Goal: Task Accomplishment & Management: Complete application form

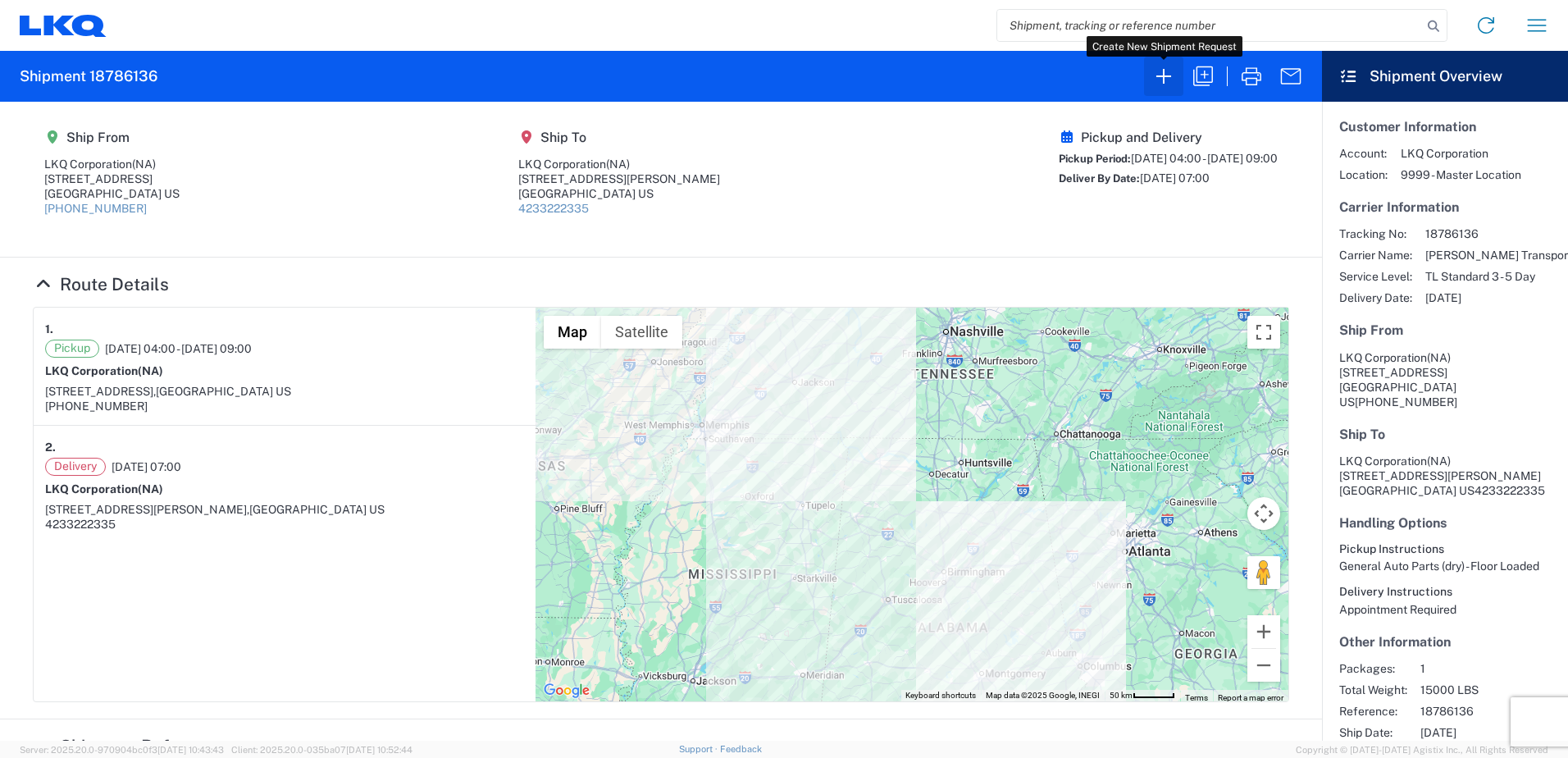
click at [1163, 81] on icon "button" at bounding box center [1163, 77] width 15 height 15
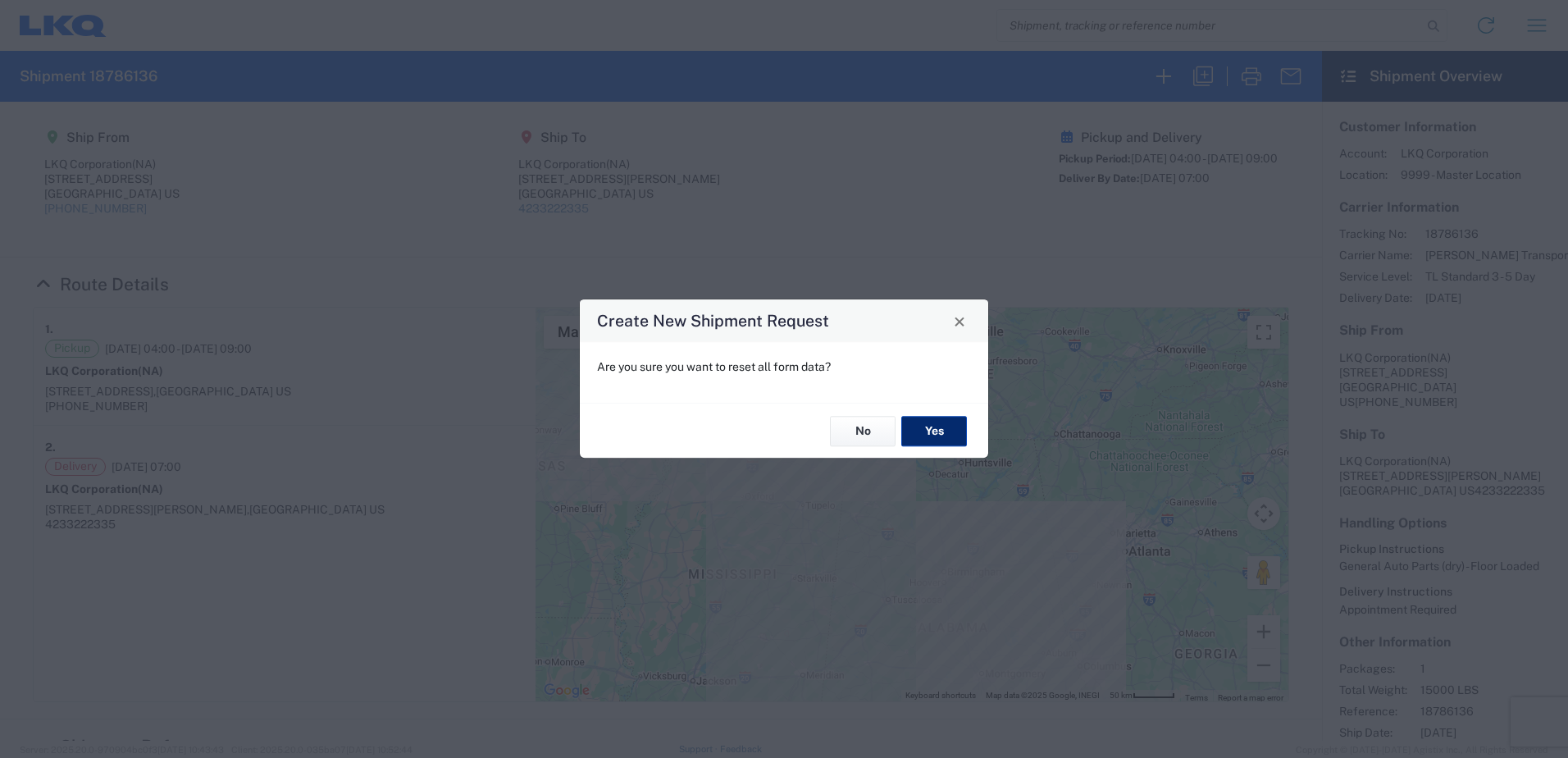
click at [933, 429] on button "Yes" at bounding box center [934, 431] width 66 height 30
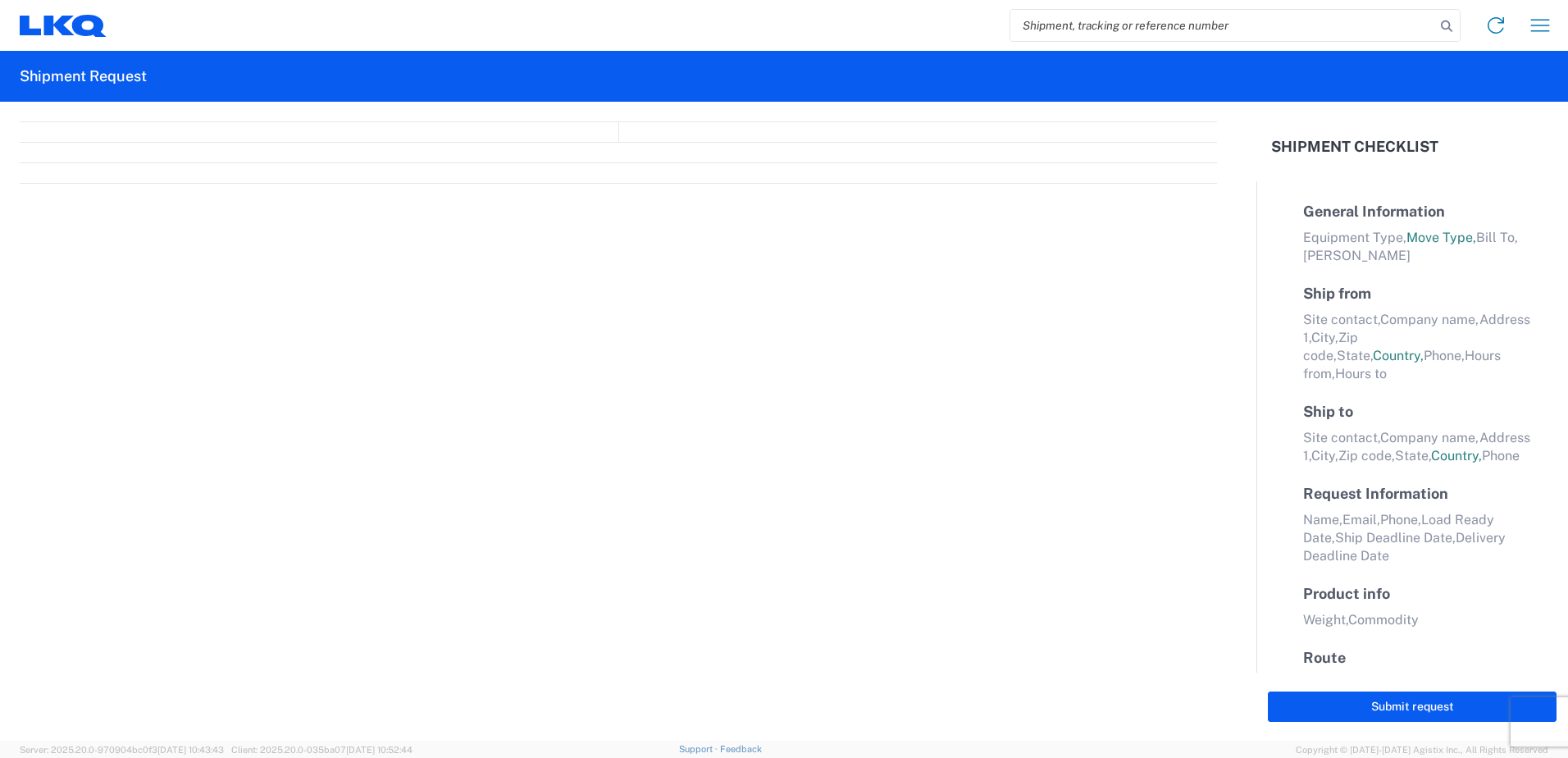
select select "FULL"
select select "LBS"
select select "IN"
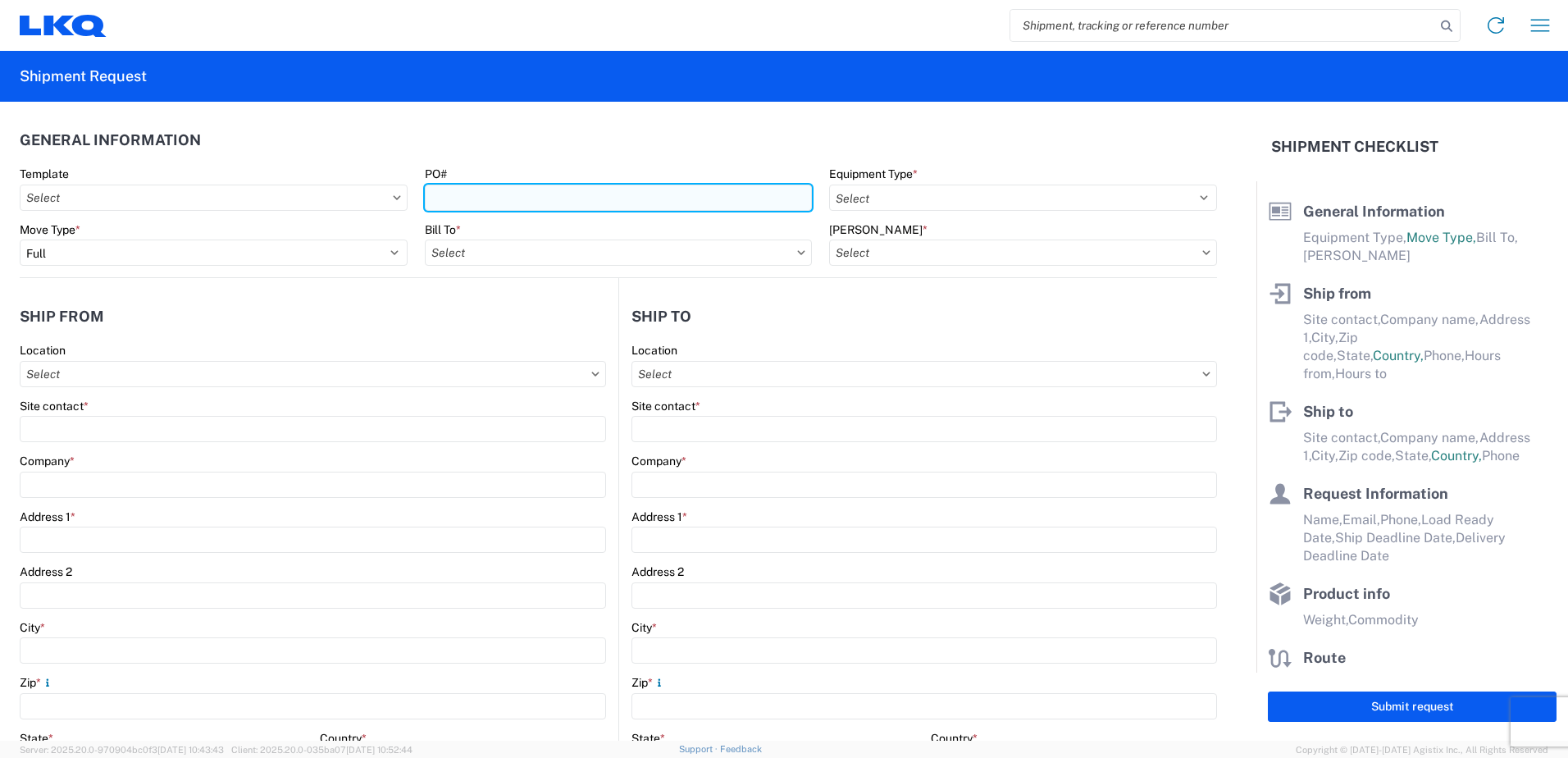
click at [495, 204] on input "PO#" at bounding box center [618, 198] width 387 height 27
type input "3064-1100-20251006"
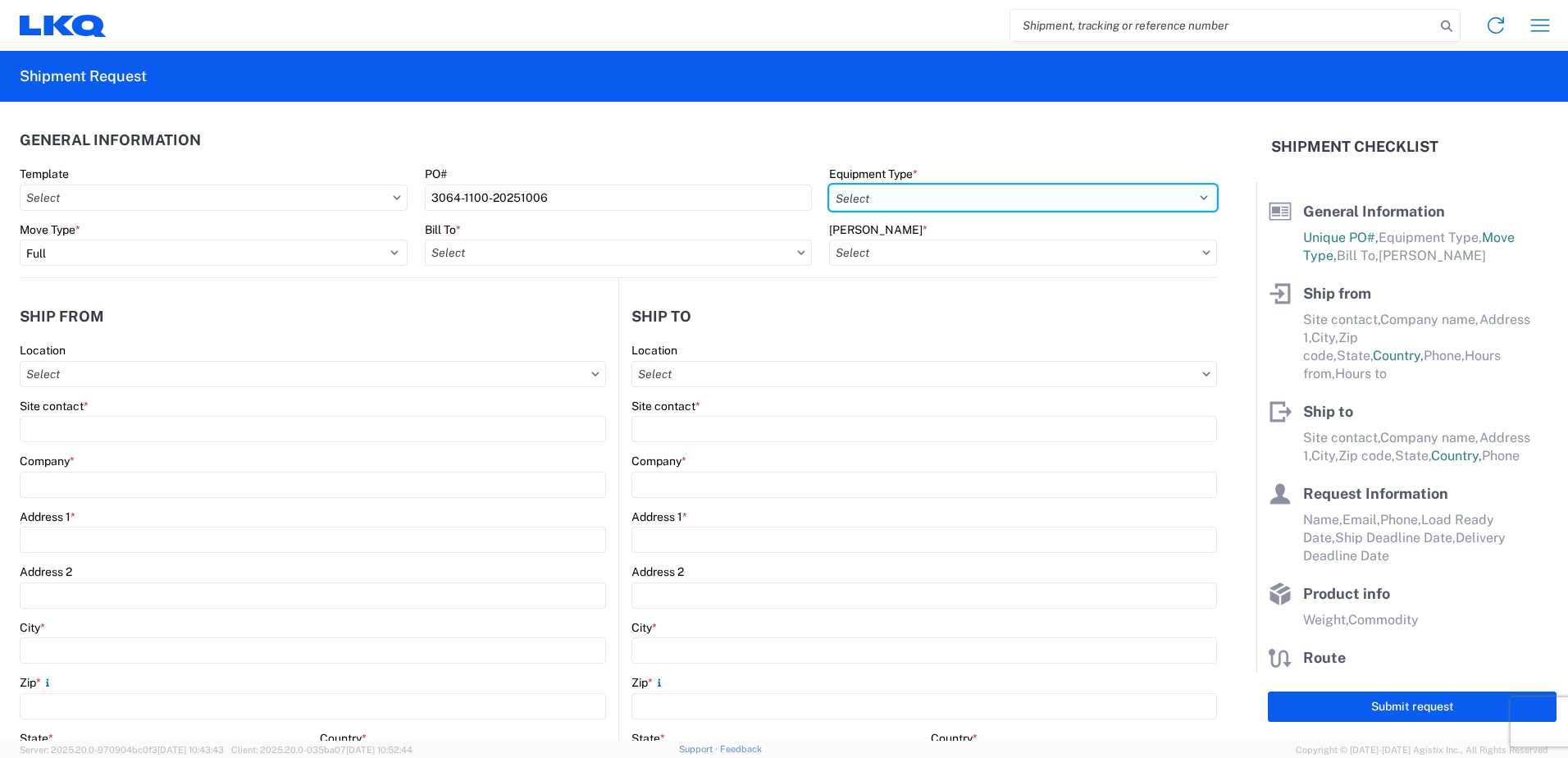
click at [1189, 199] on select "Select 53’ Dry Van Flatbed Dropdeck (van) Lowboy (flatbed) Rail" at bounding box center [1023, 198] width 387 height 27
select select "STDV"
click at [829, 184] on select "Select 53’ Dry Van Flatbed Dropdeck (van) Lowboy (flatbed) Rail" at bounding box center [1023, 198] width 387 height 27
click at [714, 256] on input "text" at bounding box center [618, 253] width 387 height 27
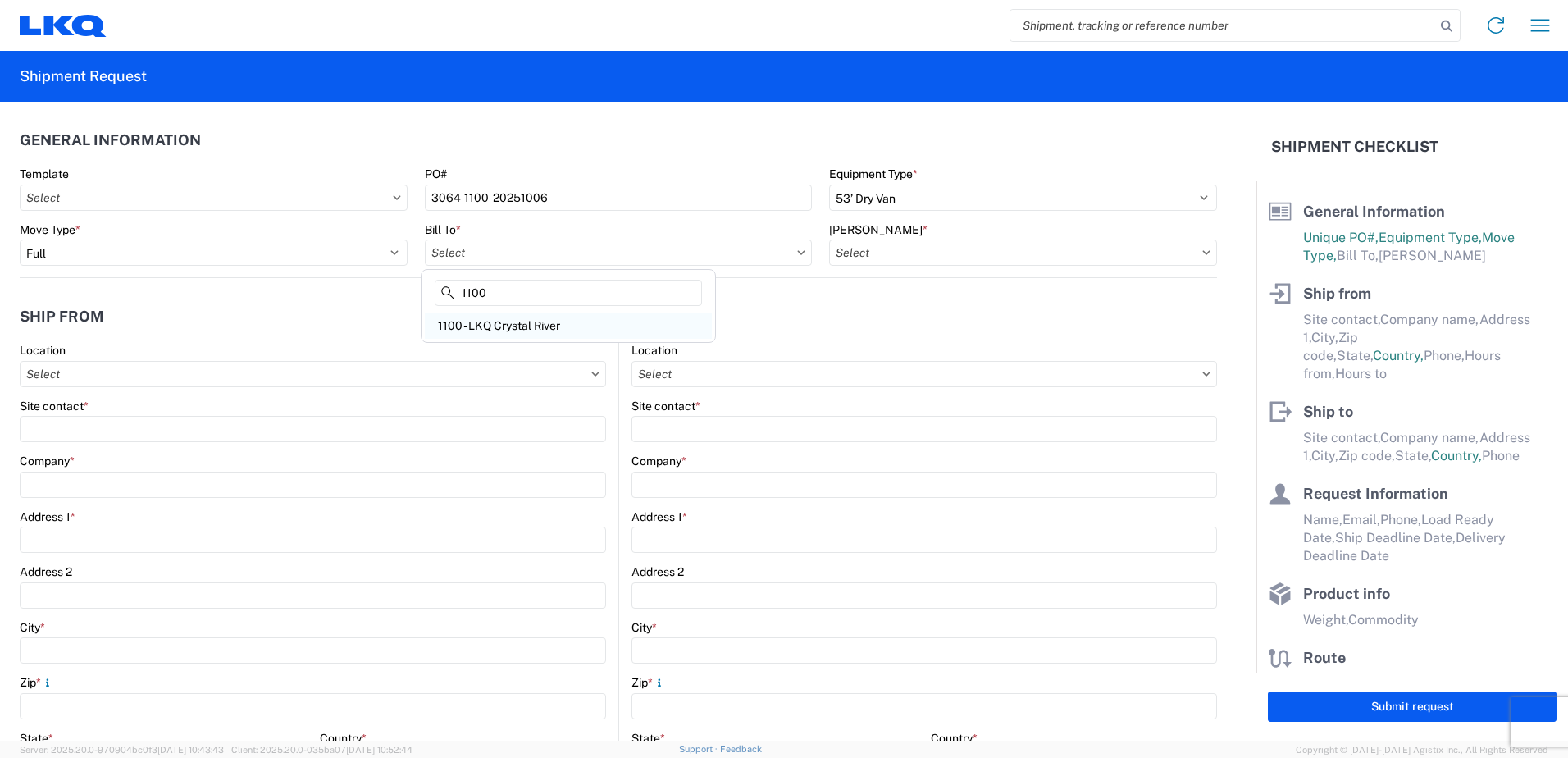
type input "1100"
click at [578, 326] on div "1100 - LKQ Crystal River" at bounding box center [568, 326] width 287 height 27
type input "1100 - LKQ Crystal River"
click at [1063, 255] on input "text" at bounding box center [1023, 253] width 387 height 27
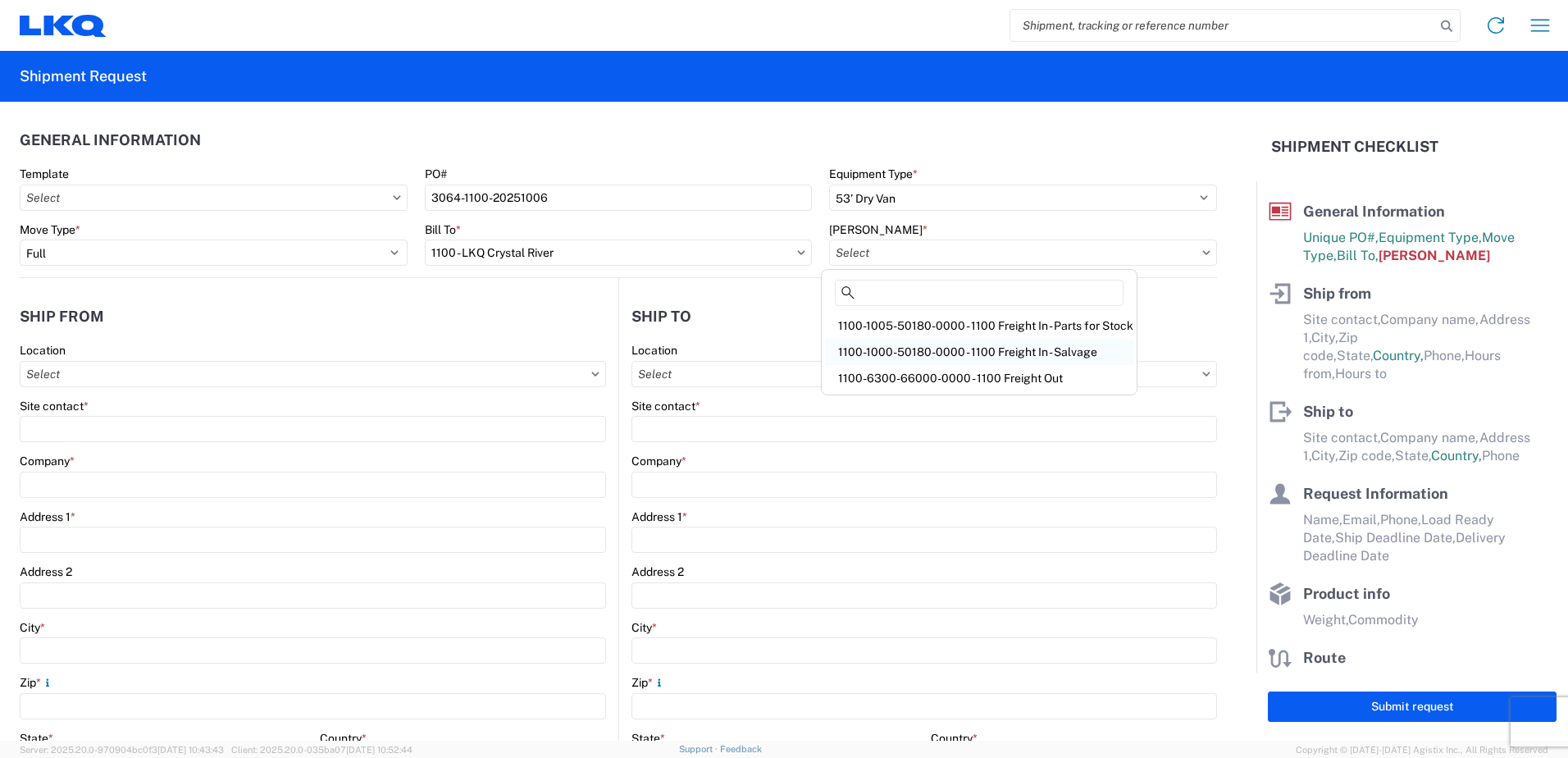
click at [1028, 352] on div "1100-1000-50180-0000 - 1100 Freight In - Salvage" at bounding box center [978, 352] width 309 height 27
type input "1100-1000-50180-0000 - 1100 Freight In - Salvage, 1100-1000-50180-0000 - testdup"
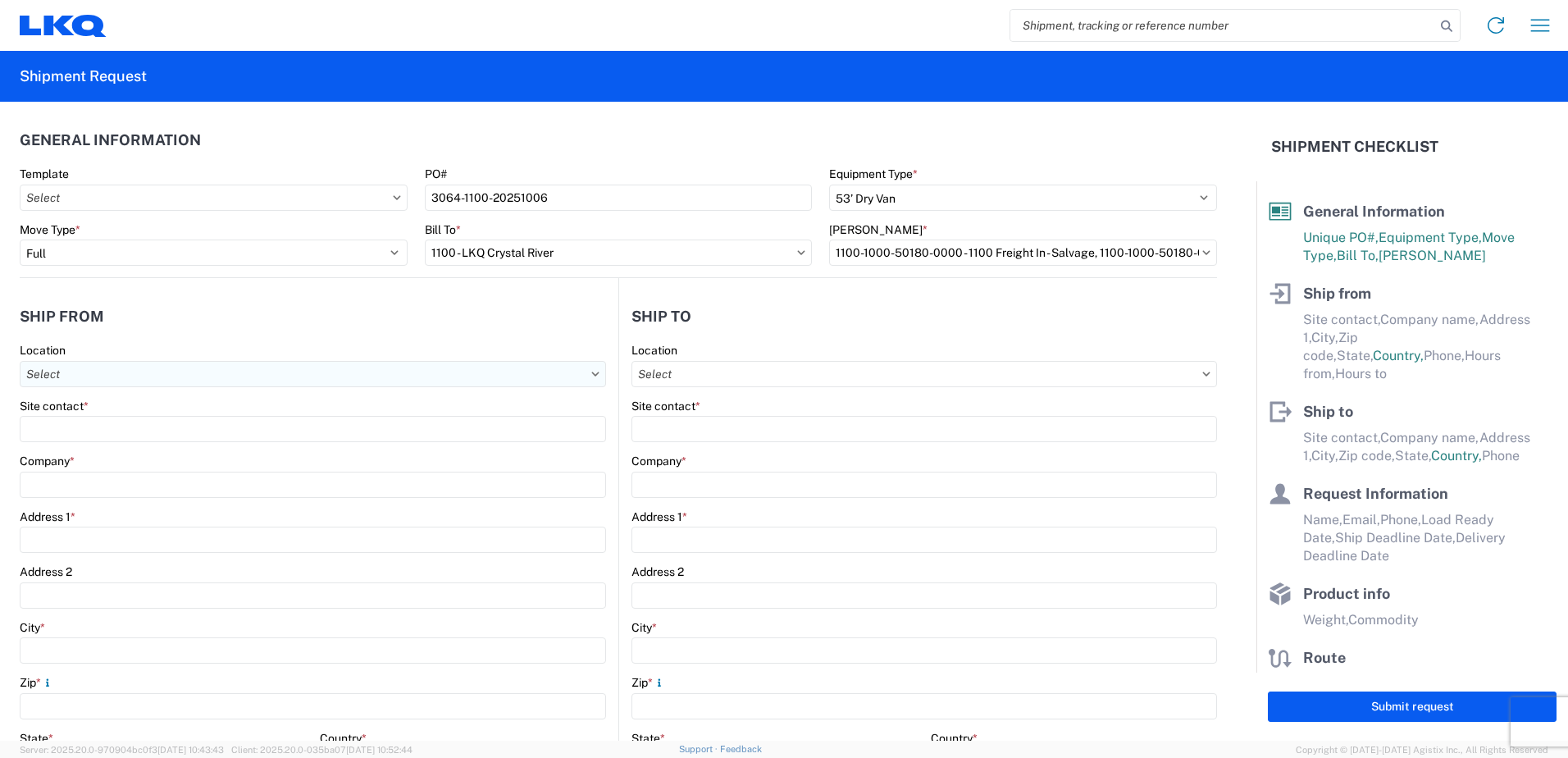
click at [134, 375] on input "text" at bounding box center [312, 374] width 586 height 27
type input "3064"
click at [118, 441] on div "3064 - [GEOGRAPHIC_DATA] (064)" at bounding box center [167, 447] width 287 height 27
type input "3064 - [GEOGRAPHIC_DATA] (064)"
type input "LKQ Corporation"
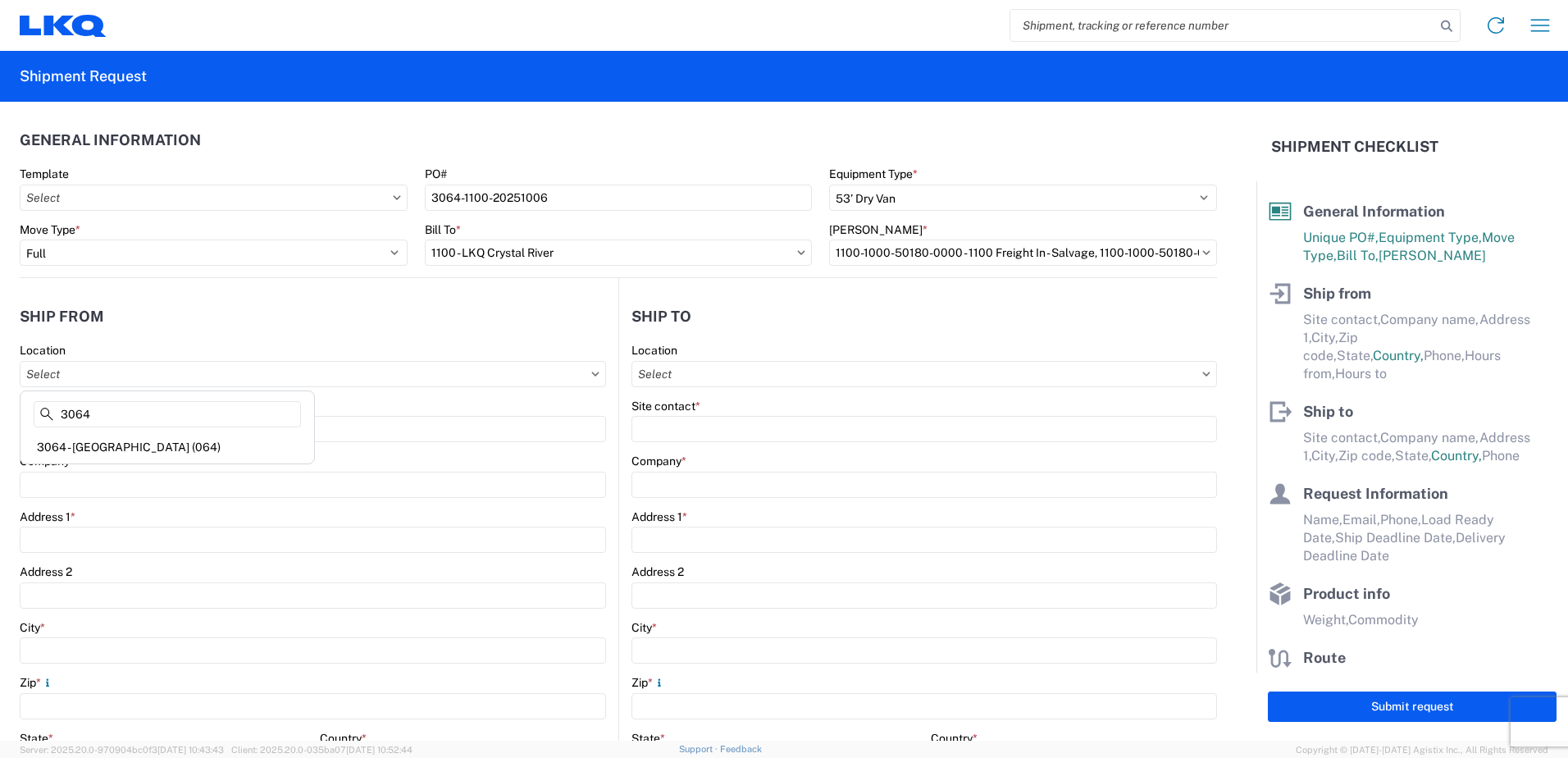
type input "[STREET_ADDRESS]"
type input "[GEOGRAPHIC_DATA]"
type input "30336"
select select "GA"
select select "US"
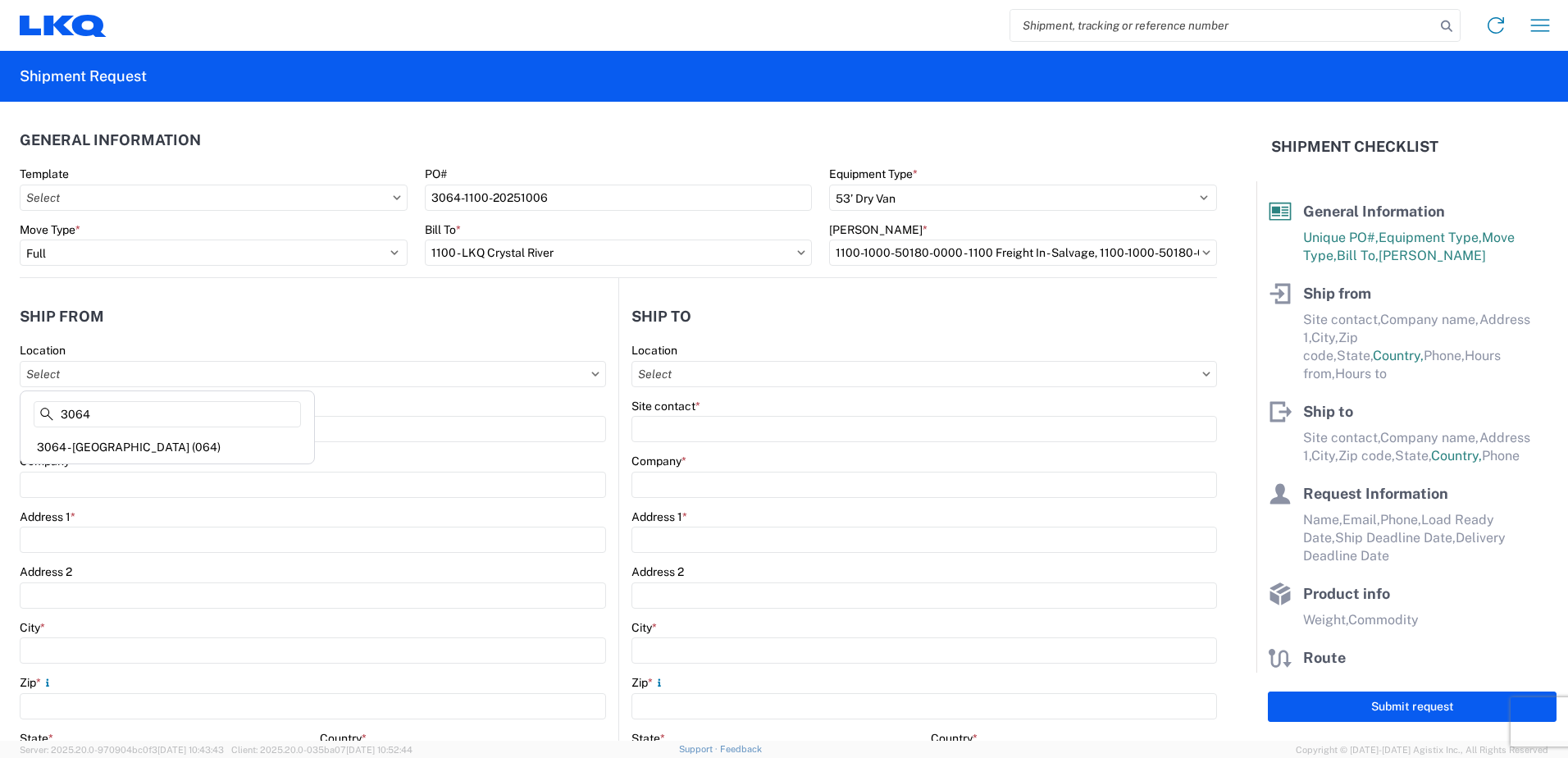
type input "[PHONE_NUMBER]"
type input "06:00"
type input "17:00"
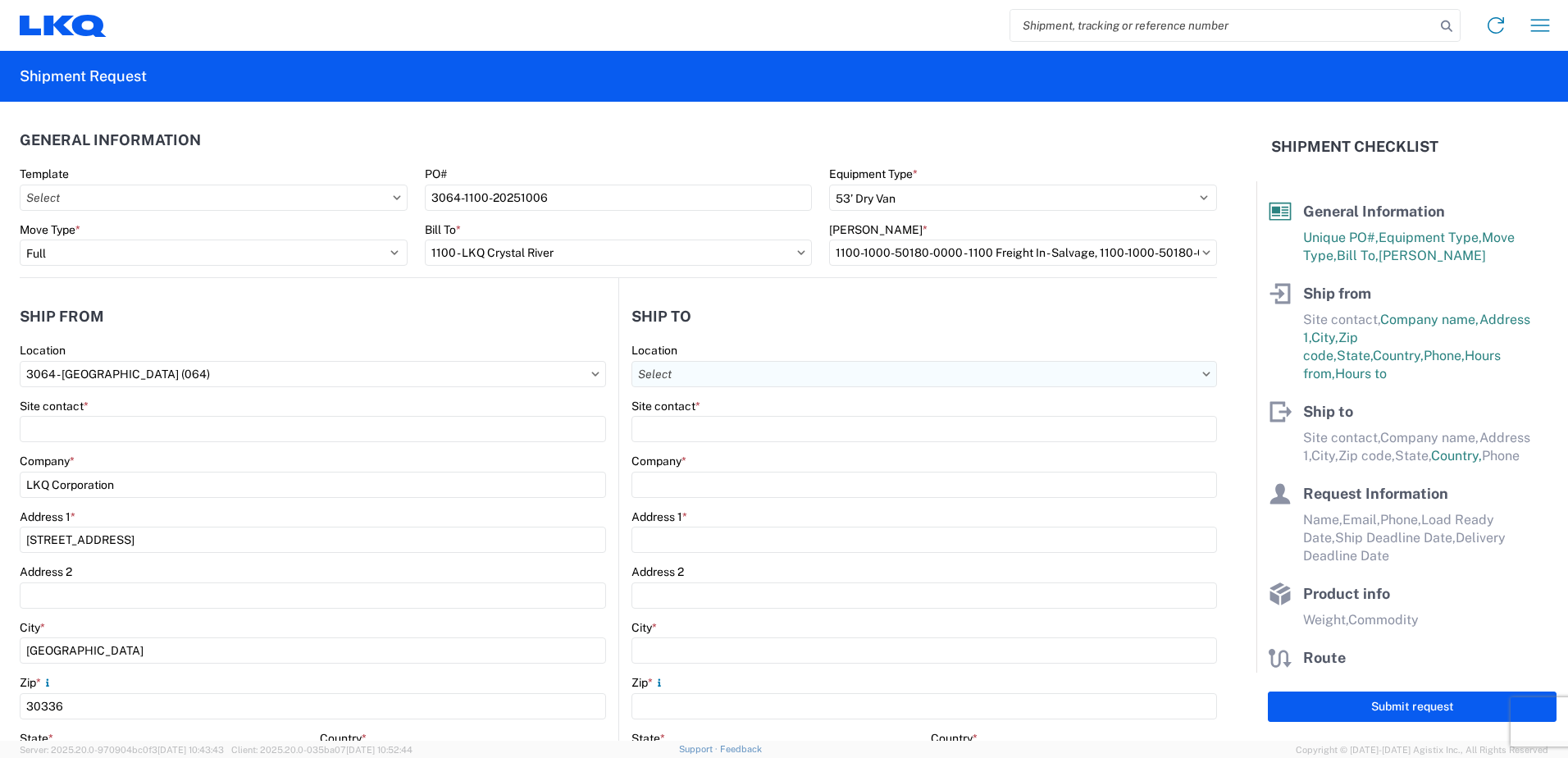
click at [741, 380] on input "text" at bounding box center [924, 374] width 585 height 27
type input "1100"
click at [704, 445] on div "1100 - LKQ Crystal River" at bounding box center [773, 447] width 287 height 27
type input "1100 - LKQ Crystal River"
type input "LKQ Corporation"
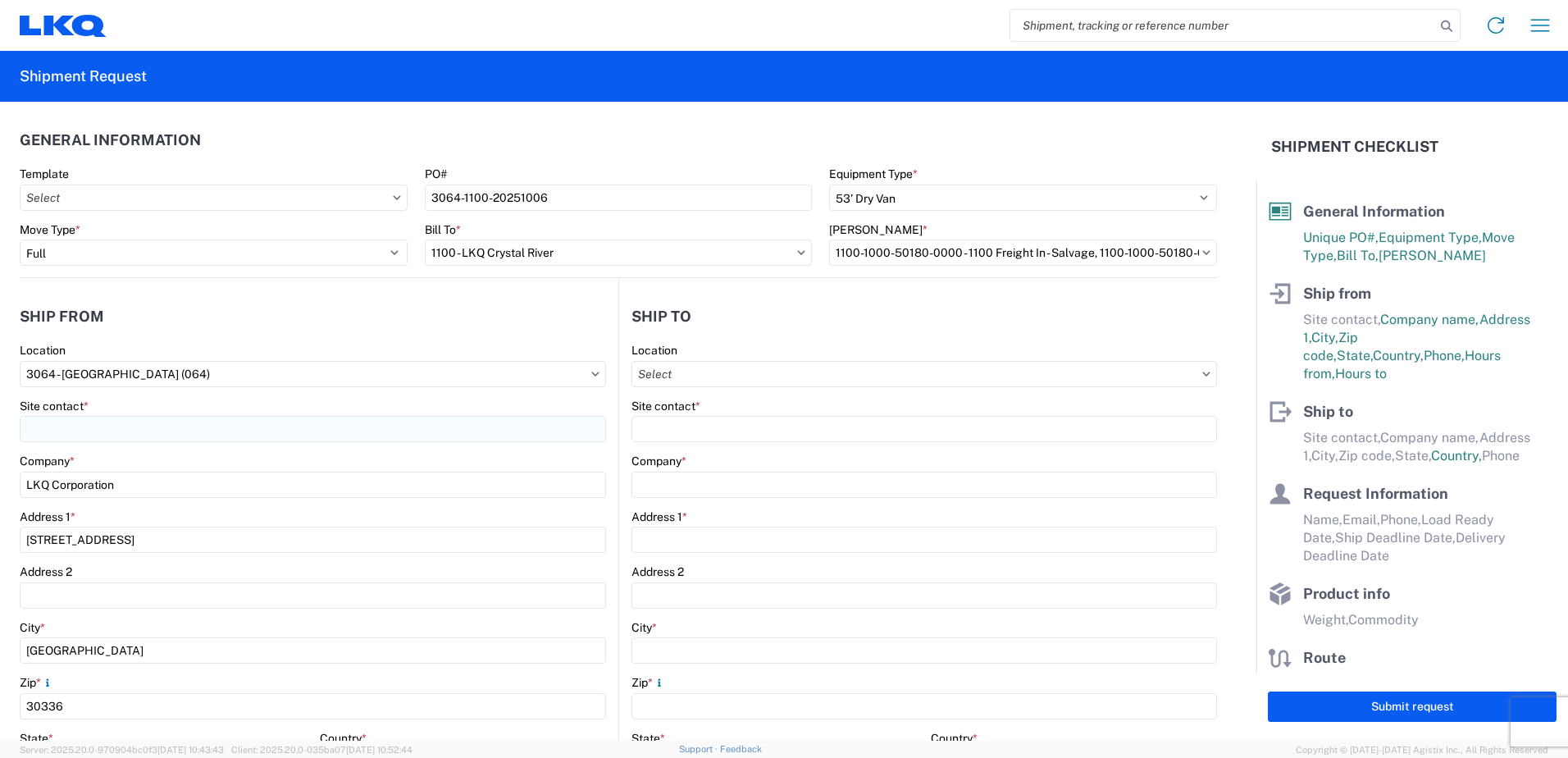
type input "[STREET_ADDRESS][PERSON_NAME]"
type input "Crystal River"
type input "34429"
select select "US"
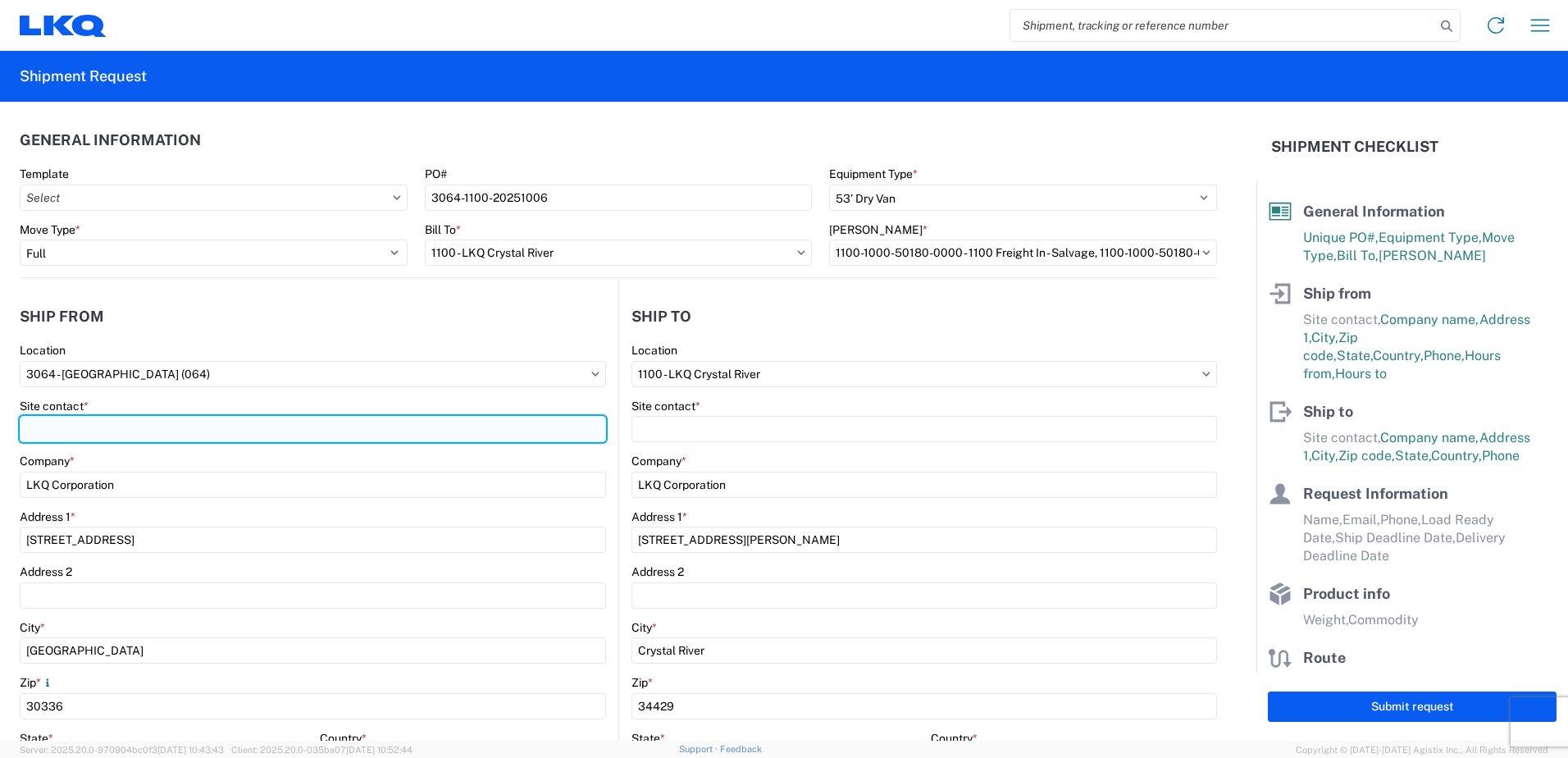
click at [160, 425] on input "Site contact *" at bounding box center [312, 429] width 586 height 27
type input "[PERSON_NAME]"
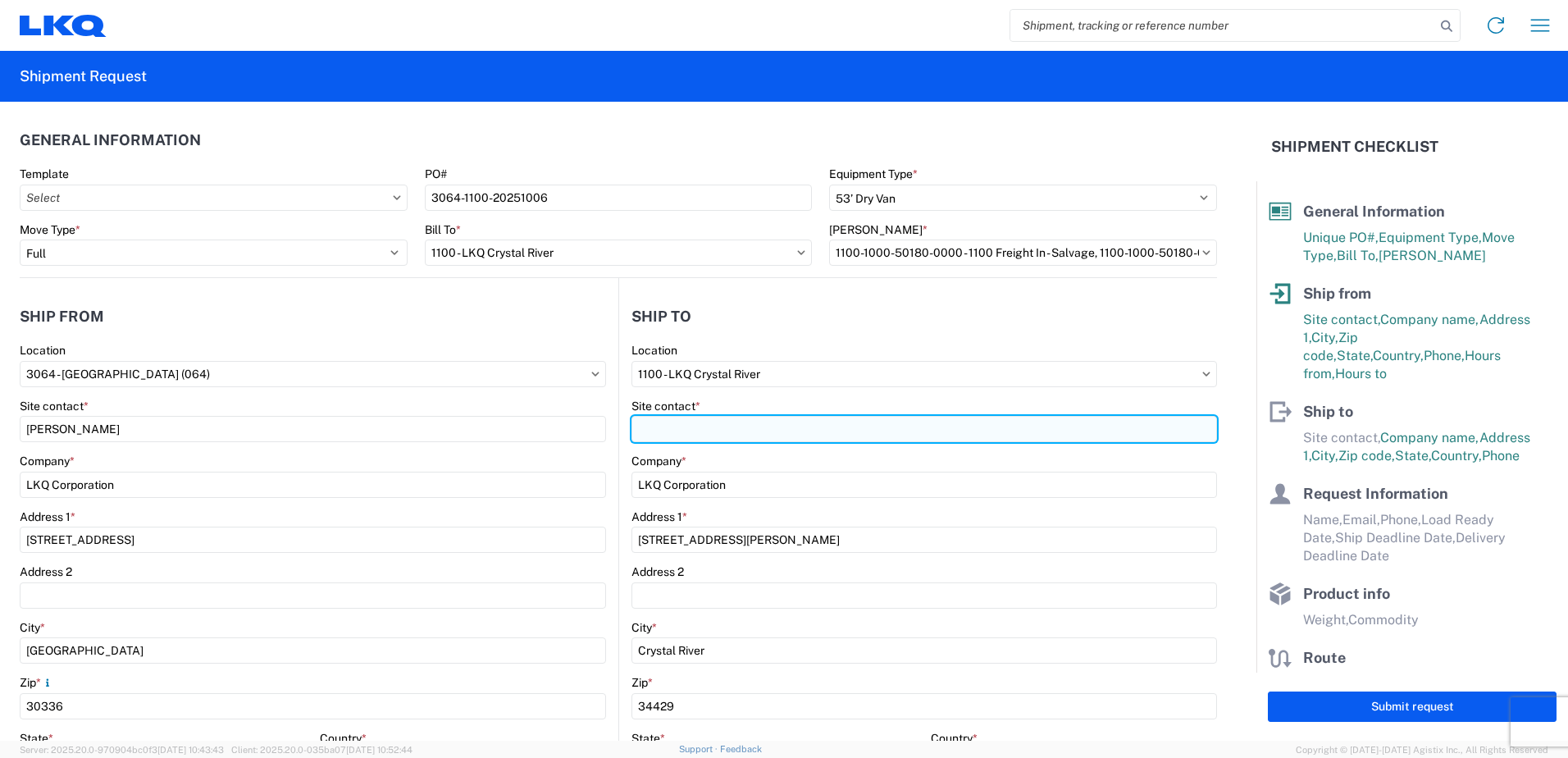
click at [645, 425] on input "Site contact *" at bounding box center [924, 429] width 585 height 27
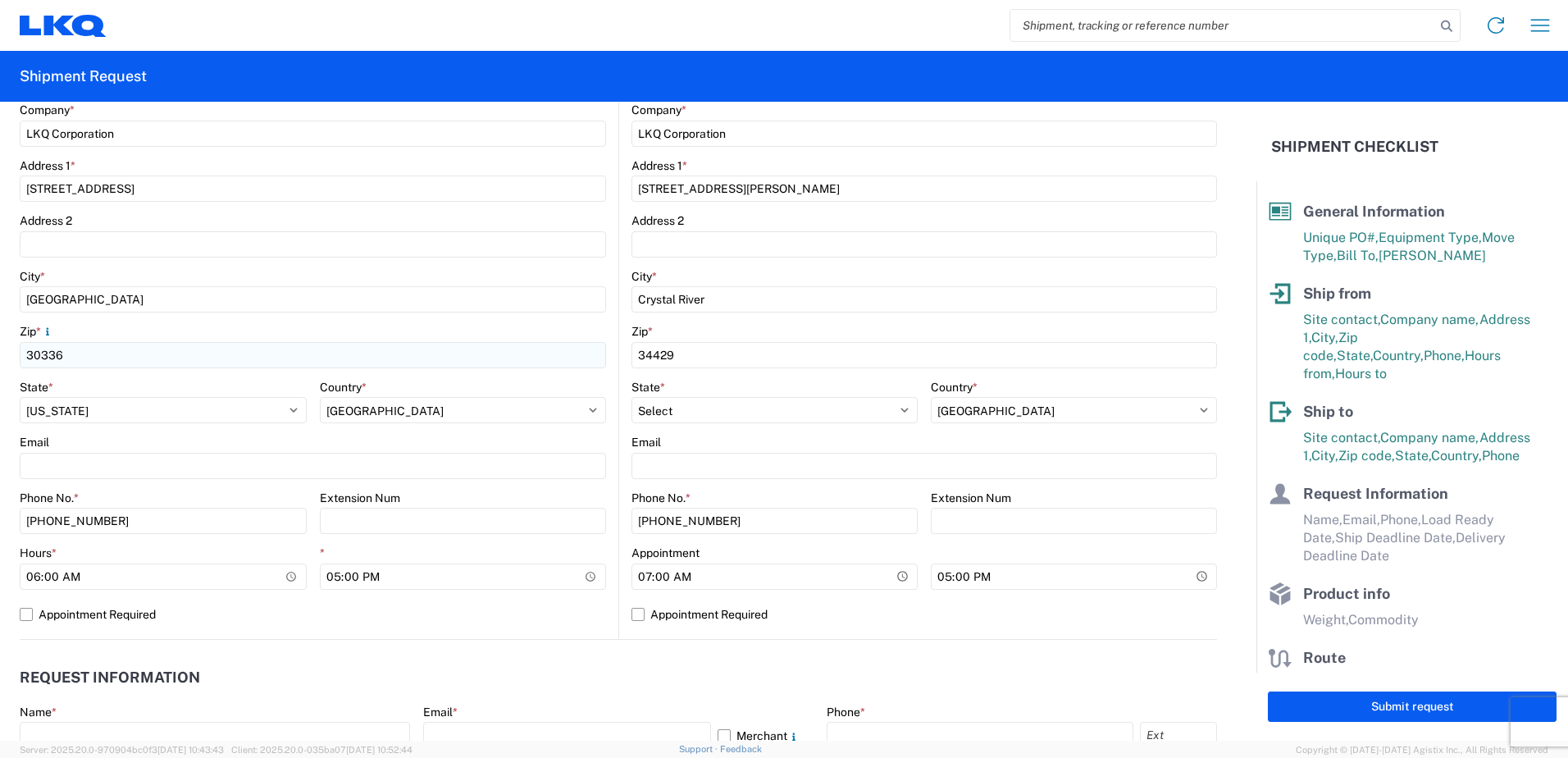
scroll to position [656, 0]
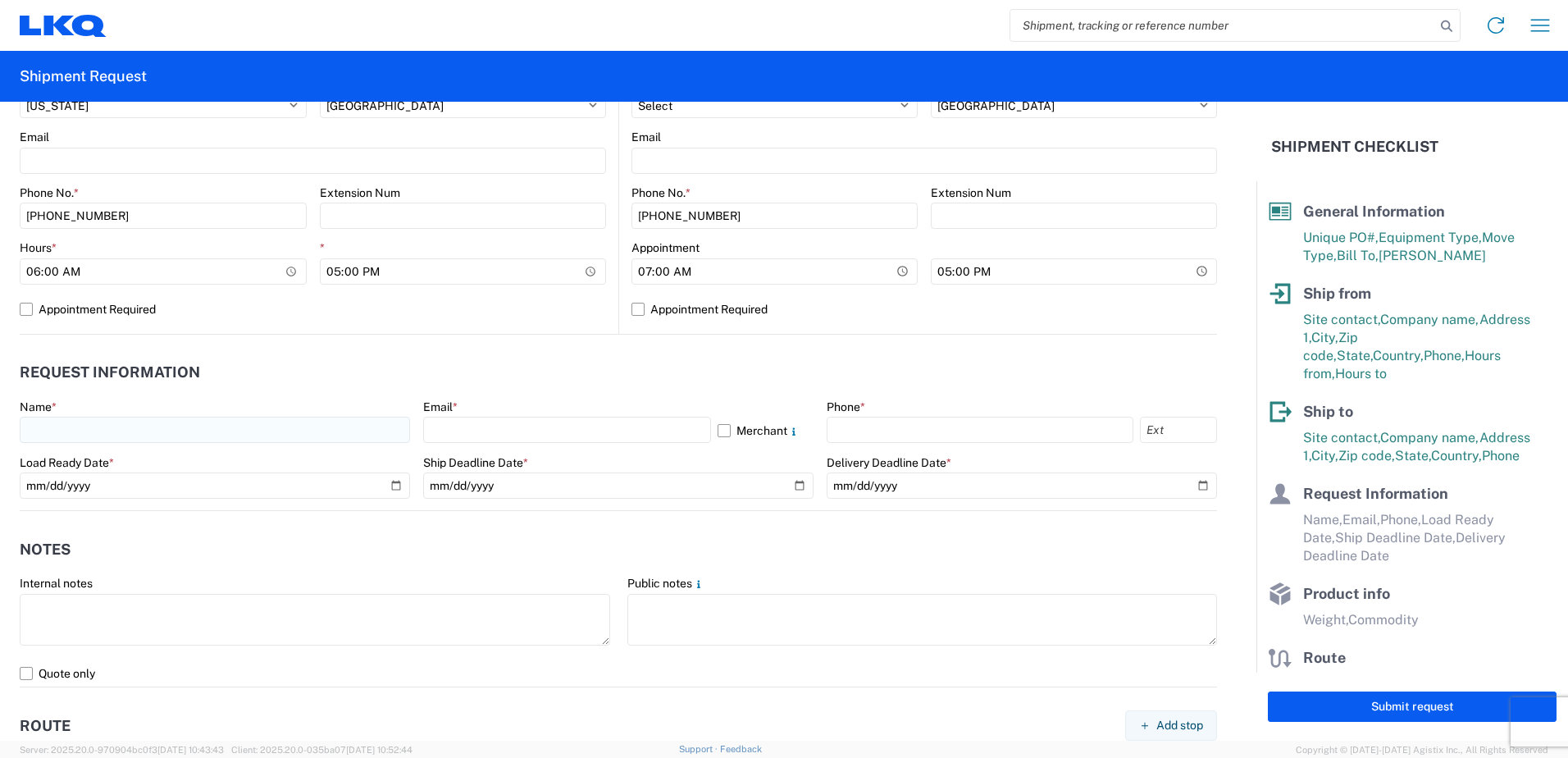
type input "[PERSON_NAME]"
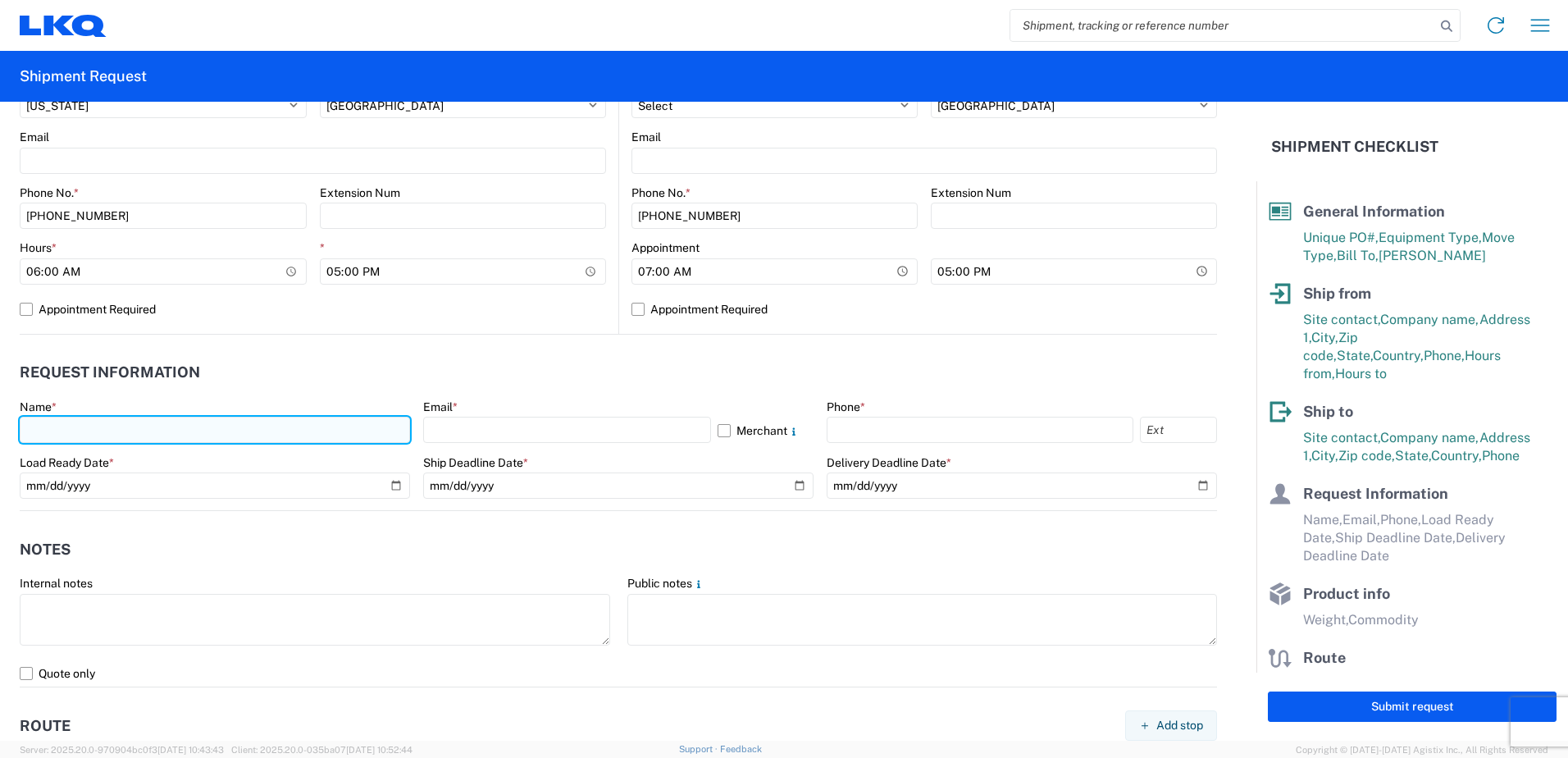
click at [150, 428] on input "text" at bounding box center [215, 430] width 390 height 27
type input "[PERSON_NAME]"
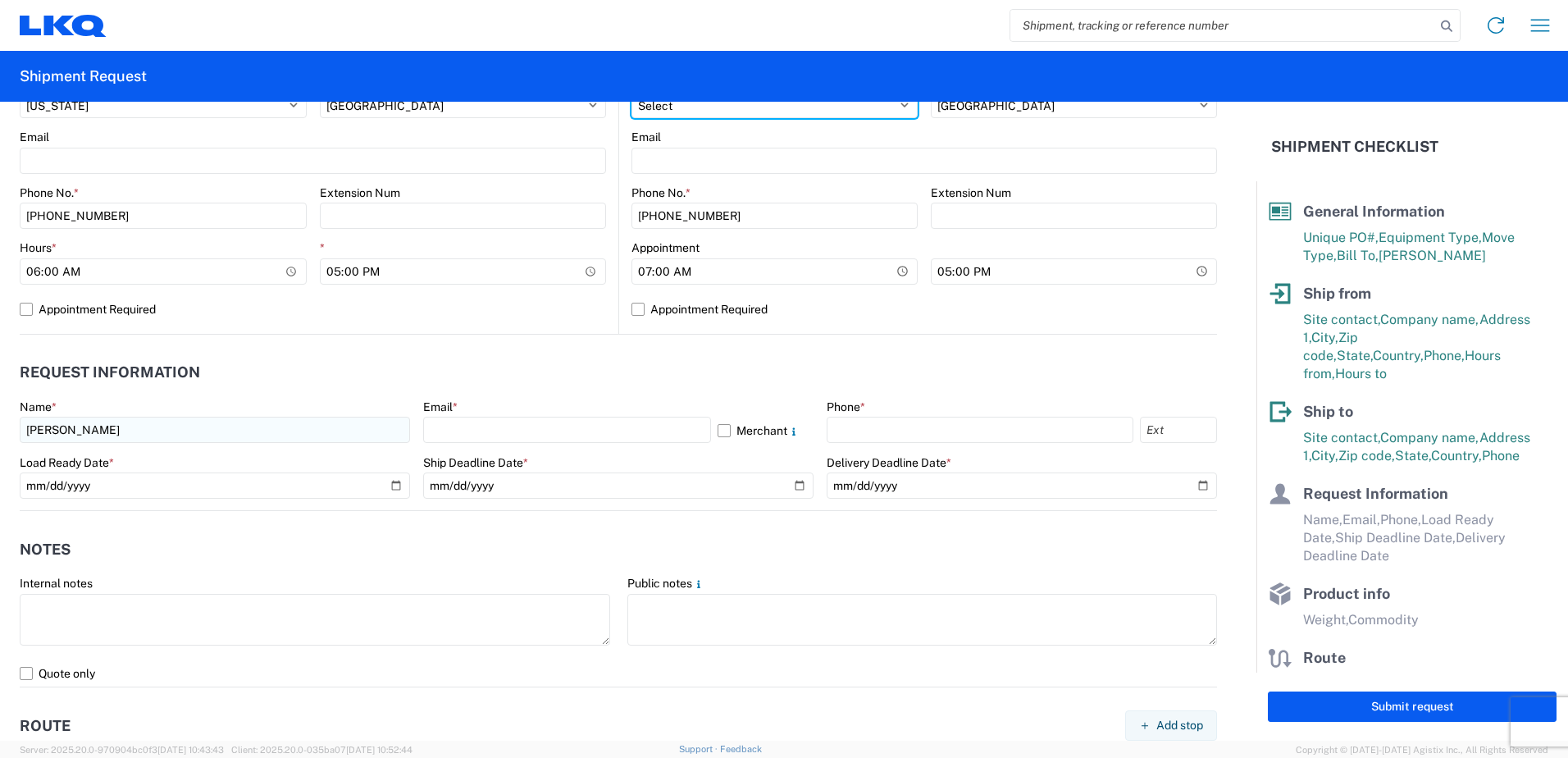
select select "GA"
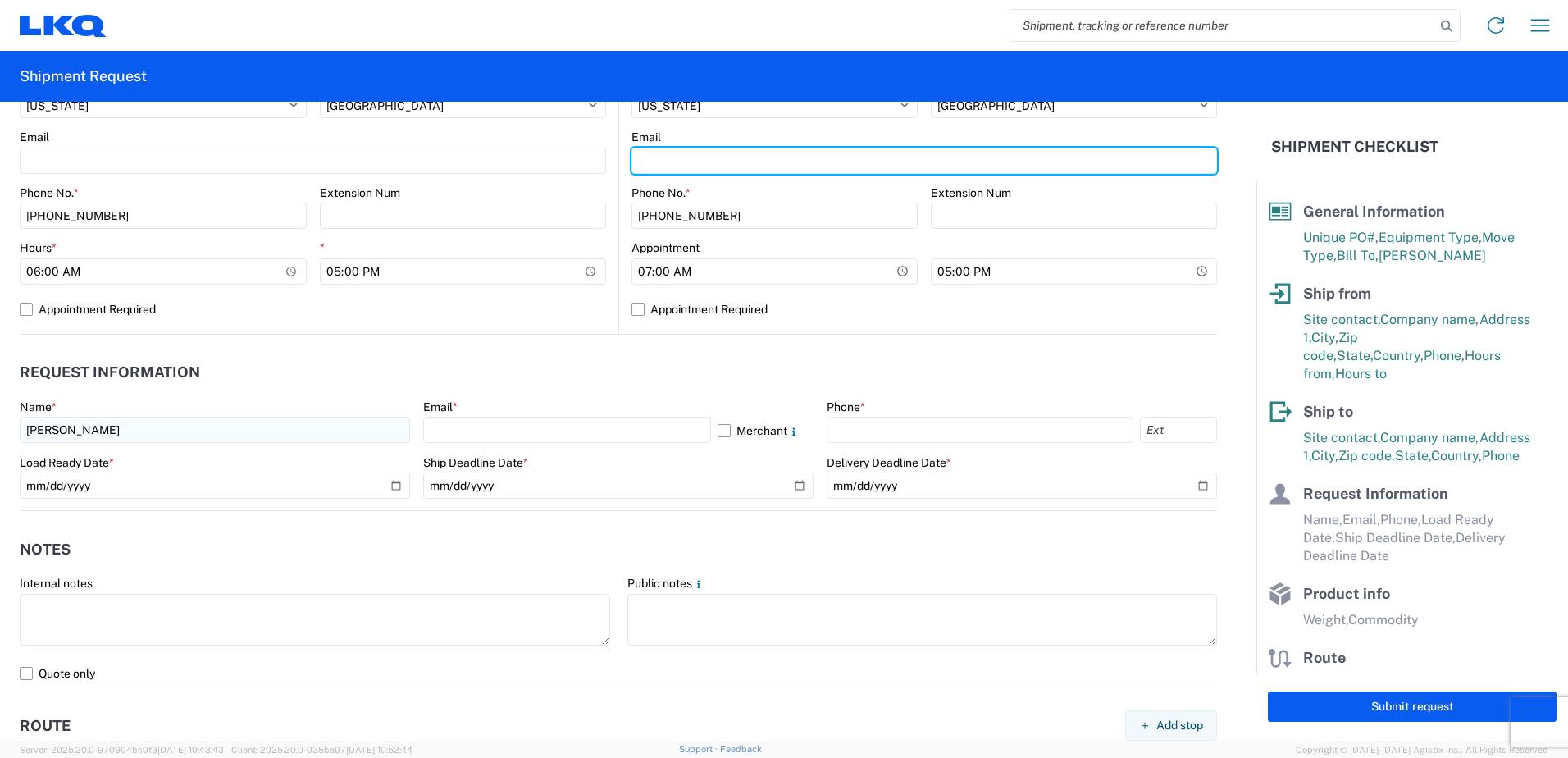
type input "[EMAIL_ADDRESS][DOMAIN_NAME]"
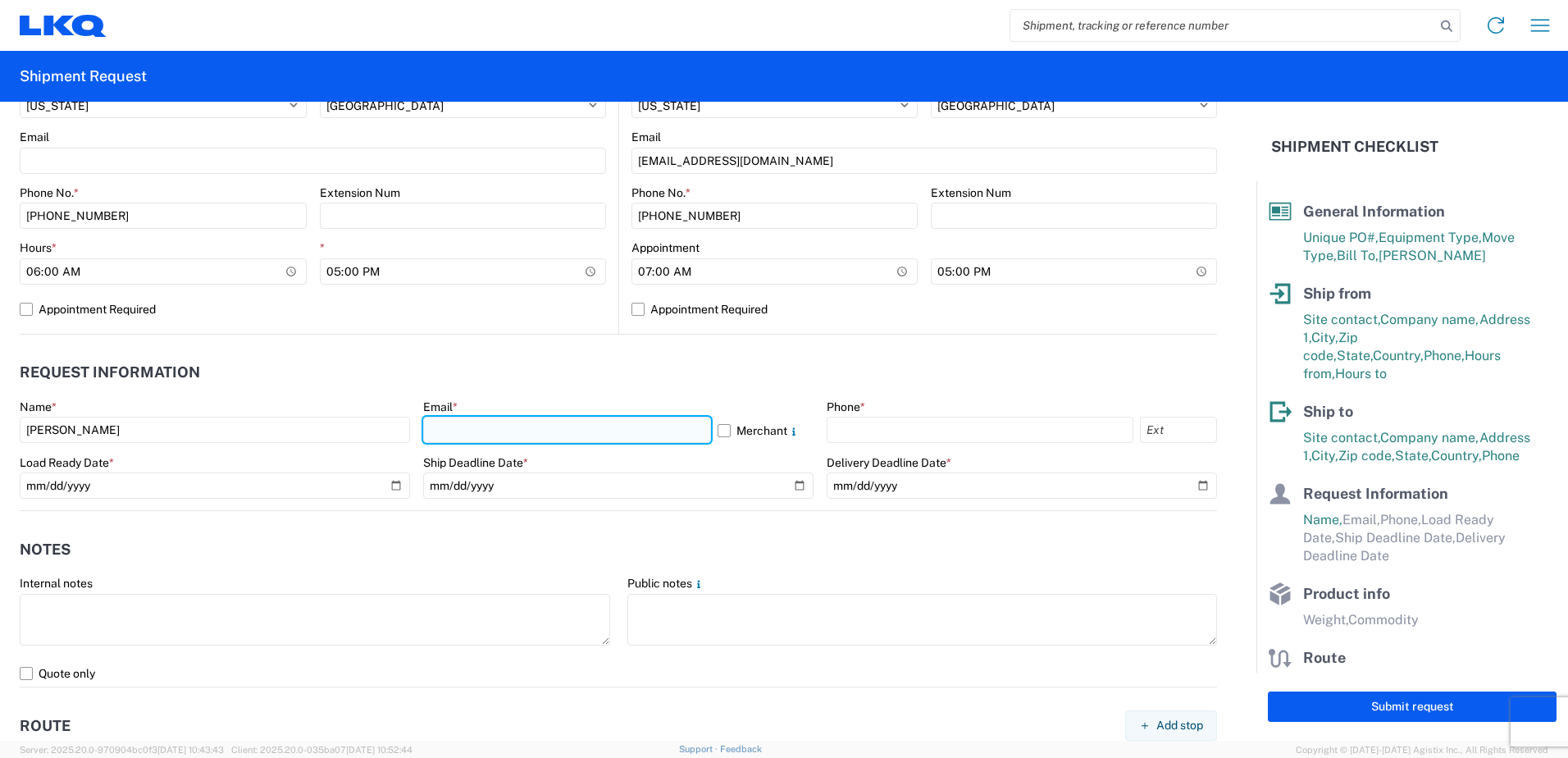
click at [446, 435] on input "text" at bounding box center [566, 430] width 288 height 27
type input "[EMAIL_ADDRESS][DOMAIN_NAME]"
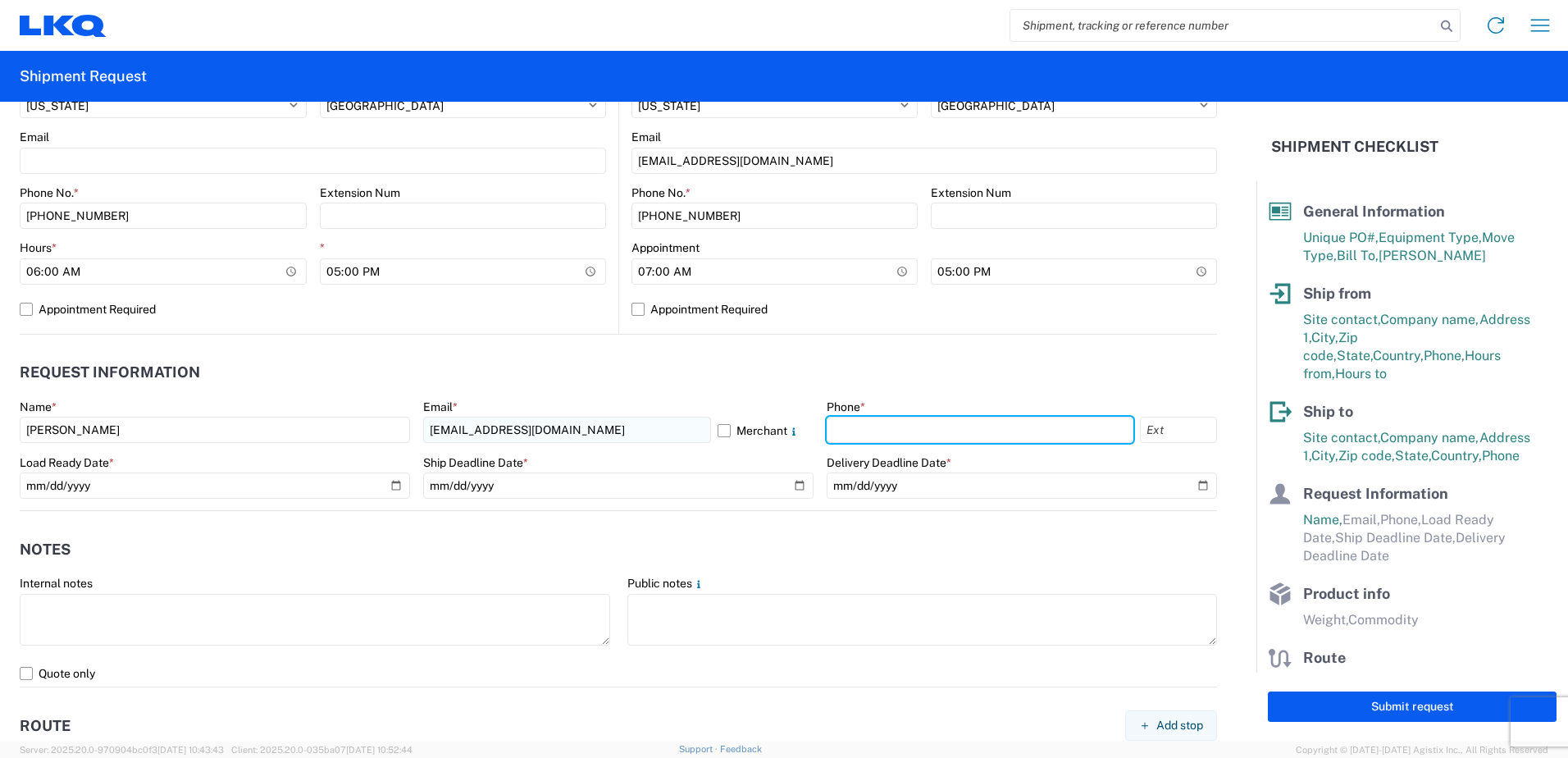
type input "1423322233"
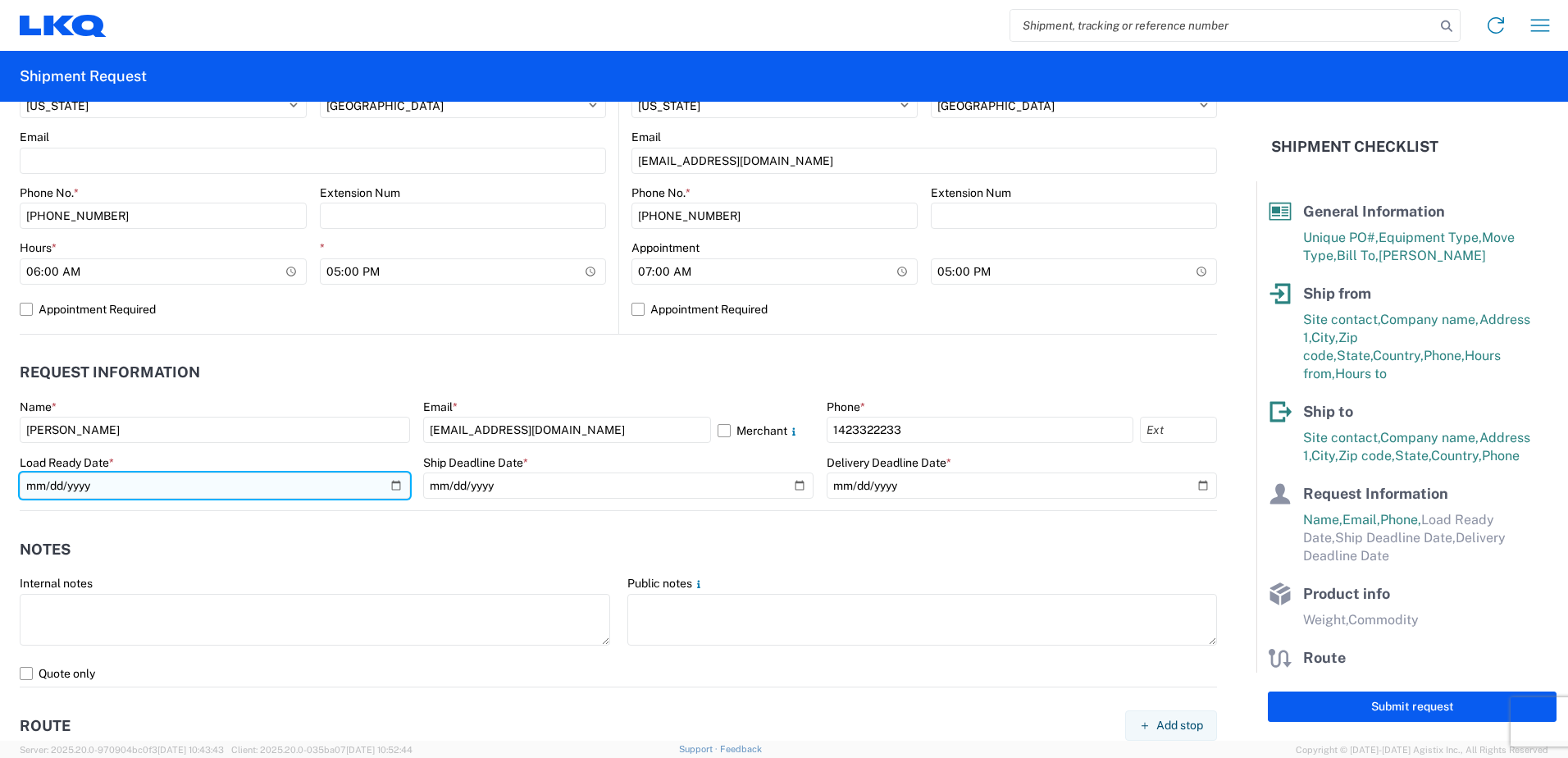
click at [390, 484] on input "date" at bounding box center [215, 485] width 390 height 27
type input "[DATE]"
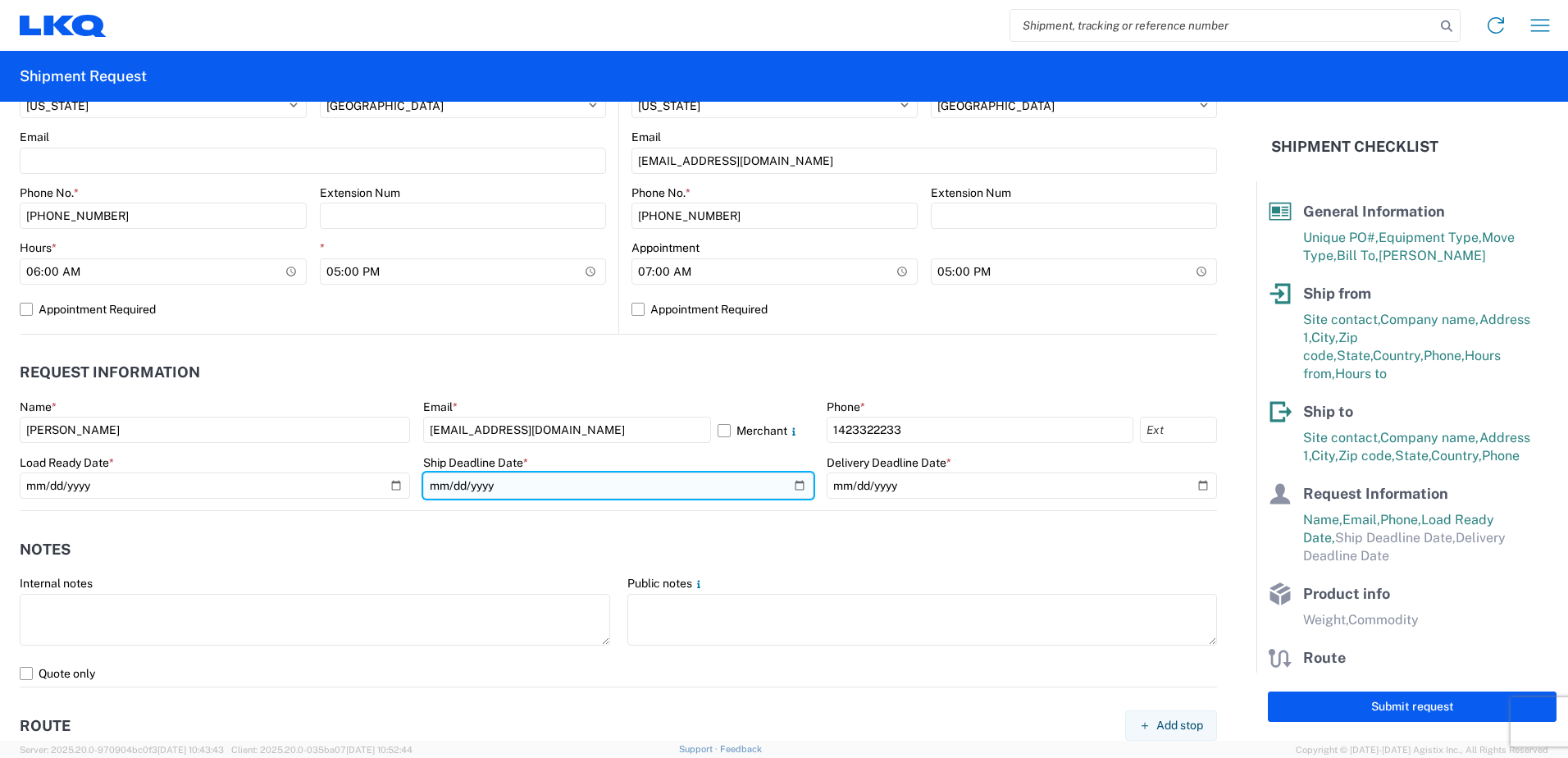
click at [795, 484] on input "date" at bounding box center [617, 485] width 390 height 27
type input "[DATE]"
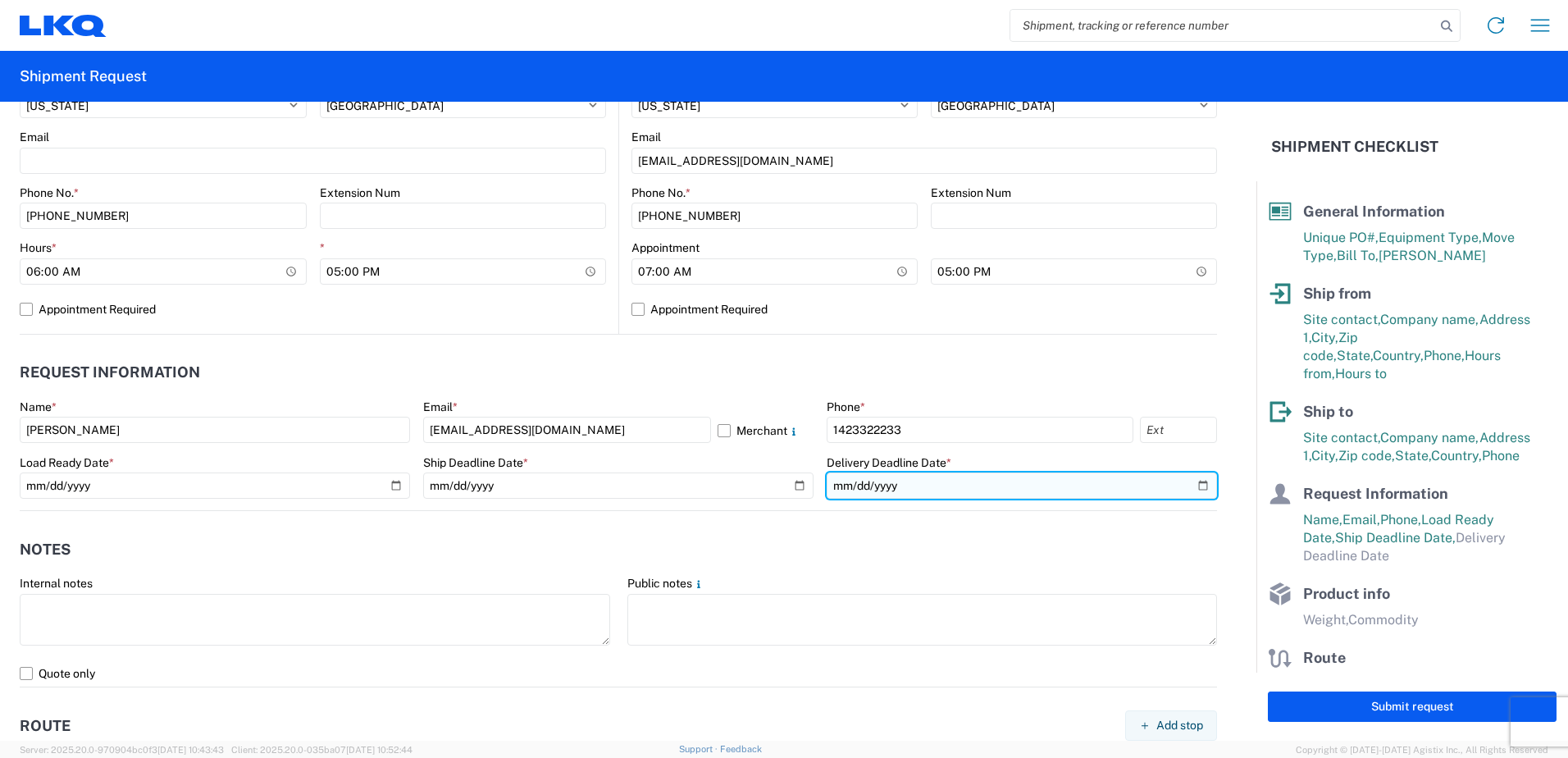
click at [1187, 483] on input "date" at bounding box center [1021, 485] width 390 height 27
type input "[DATE]"
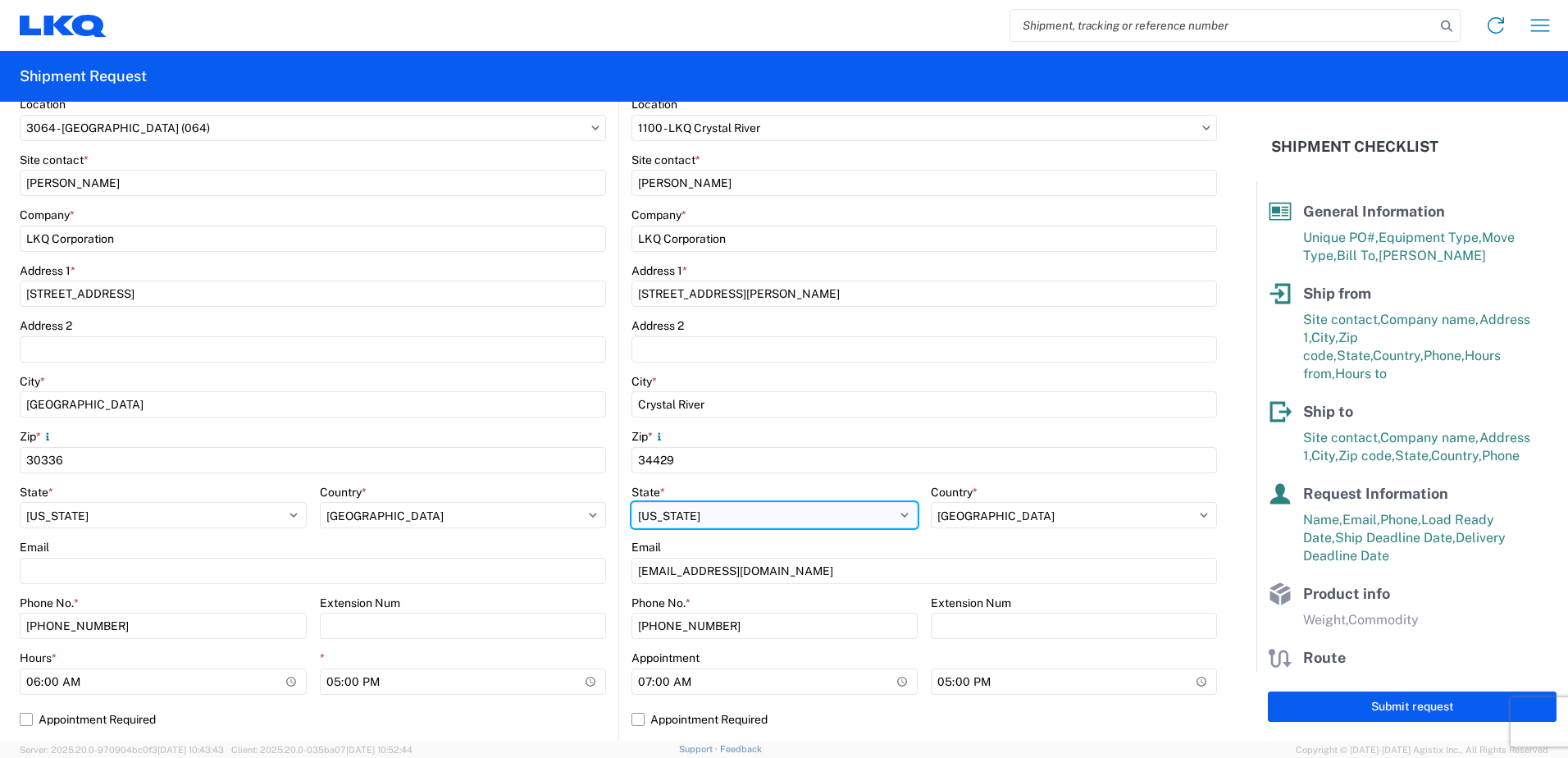
click at [727, 513] on select "Select [US_STATE] [US_STATE] [US_STATE] [US_STATE] Armed Forces Americas Armed …" at bounding box center [774, 515] width 286 height 27
select select "FL"
click at [632, 502] on select "Select [US_STATE] [US_STATE] [US_STATE] [US_STATE] Armed Forces Americas Armed …" at bounding box center [774, 515] width 286 height 27
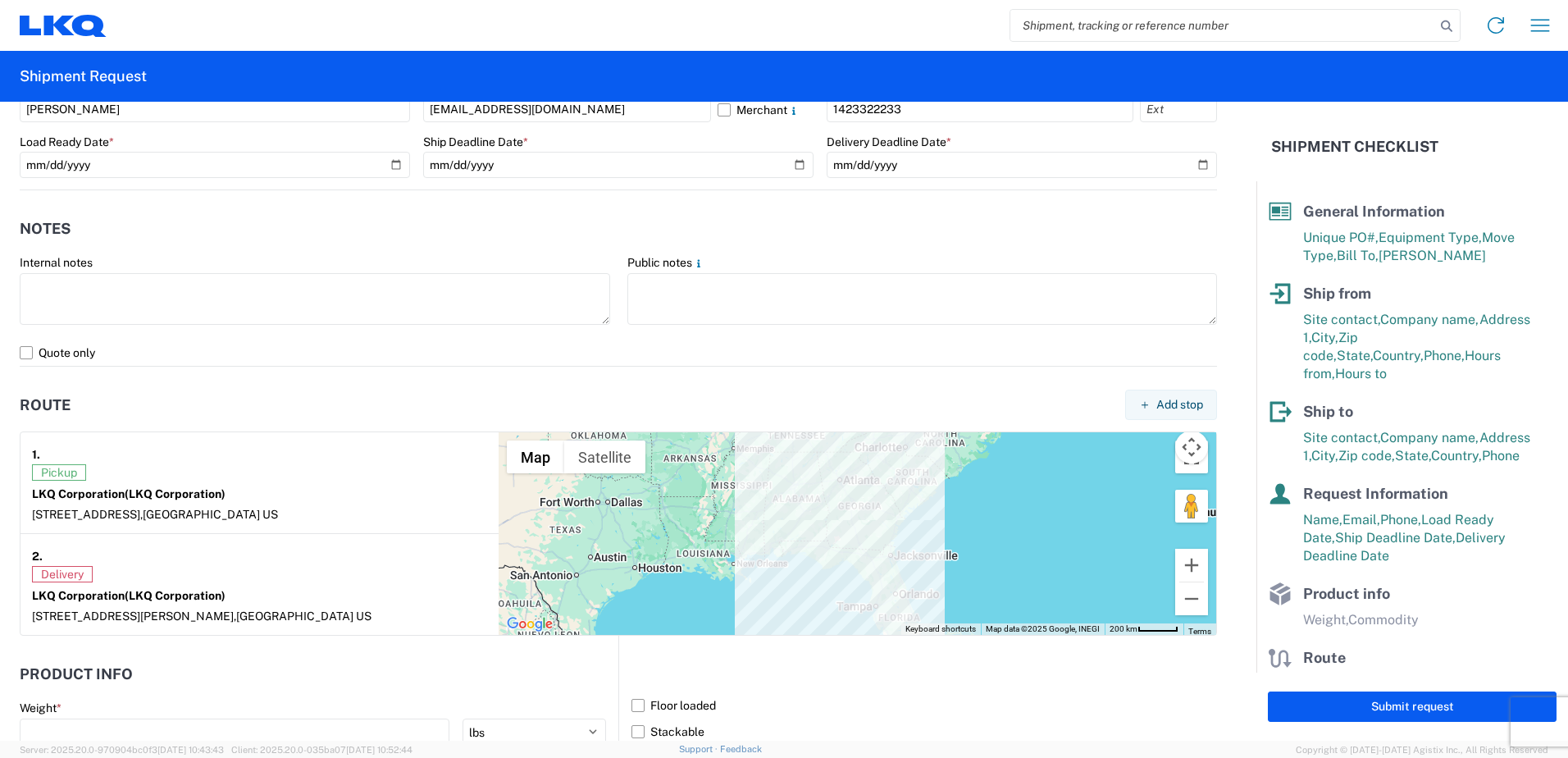
scroll to position [984, 0]
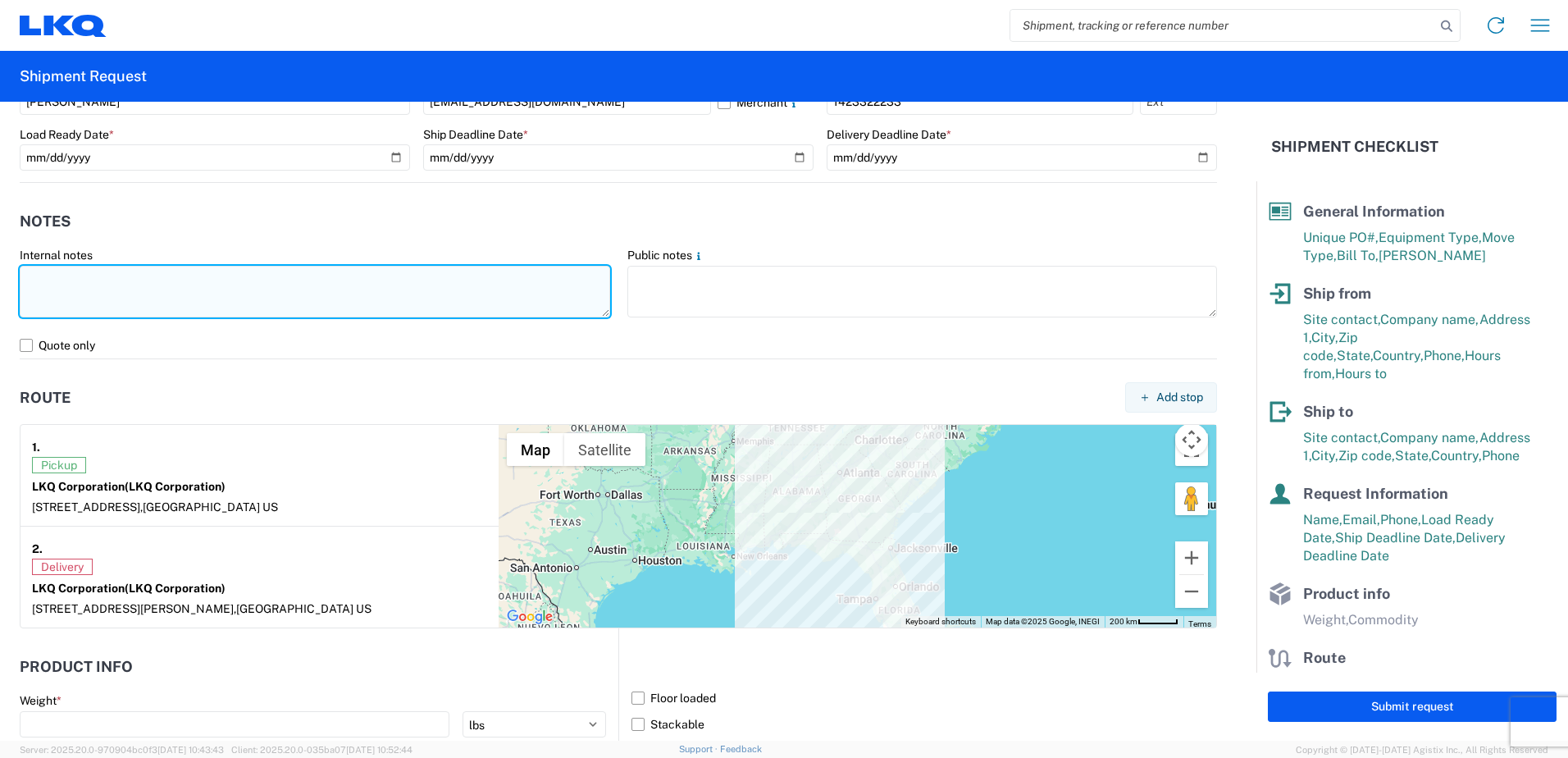
click at [58, 291] on textarea at bounding box center [315, 292] width 591 height 51
drag, startPoint x: 346, startPoint y: 282, endPoint x: 49, endPoint y: 287, distance: 297.0
click at [23, 288] on textarea "MUST PICKUP AND DELIVER SAME DAY BEFORE 8PM" at bounding box center [315, 292] width 591 height 51
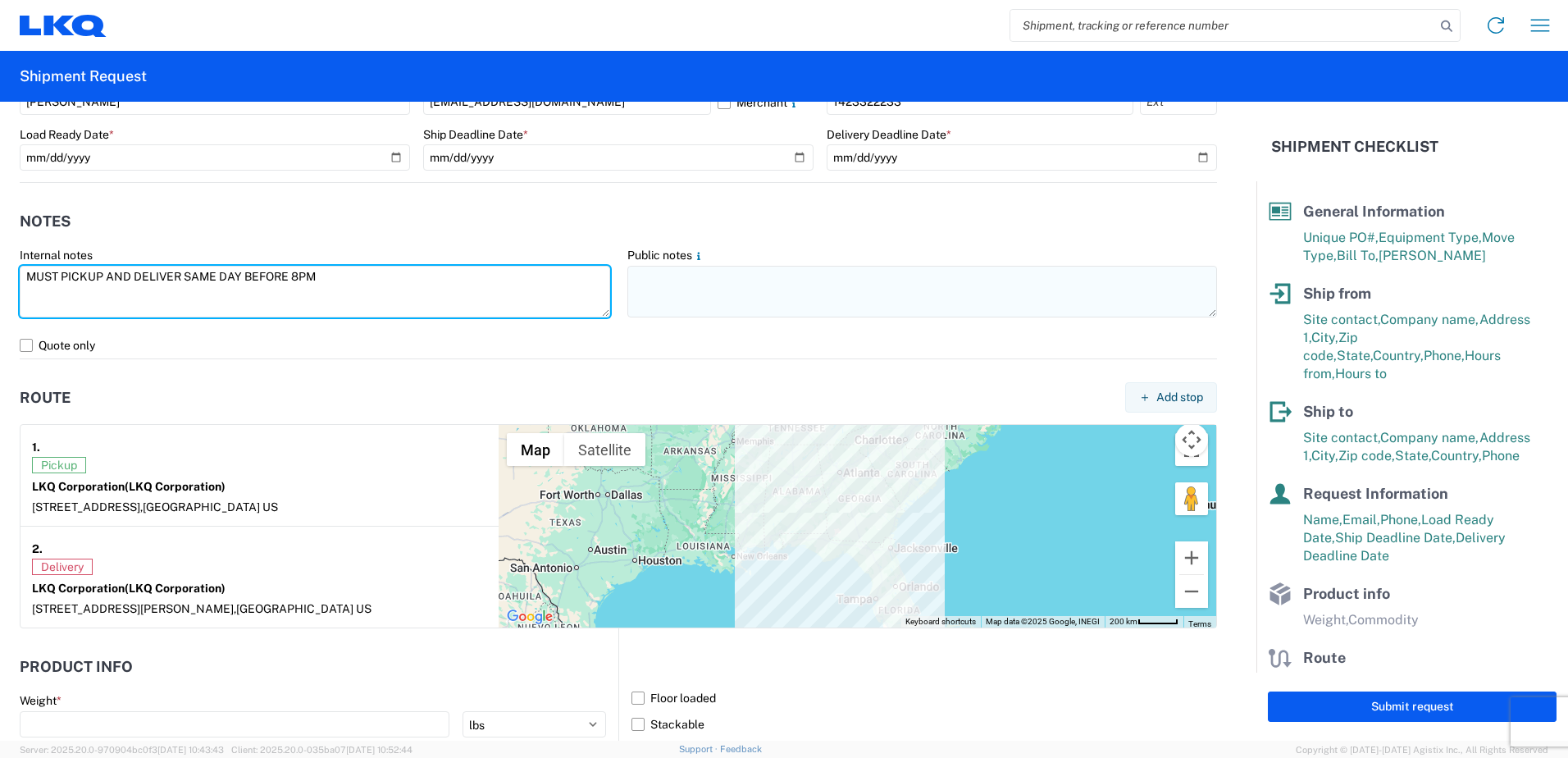
type textarea "MUST PICKUP AND DELIVER SAME DAY BEFORE 8PM"
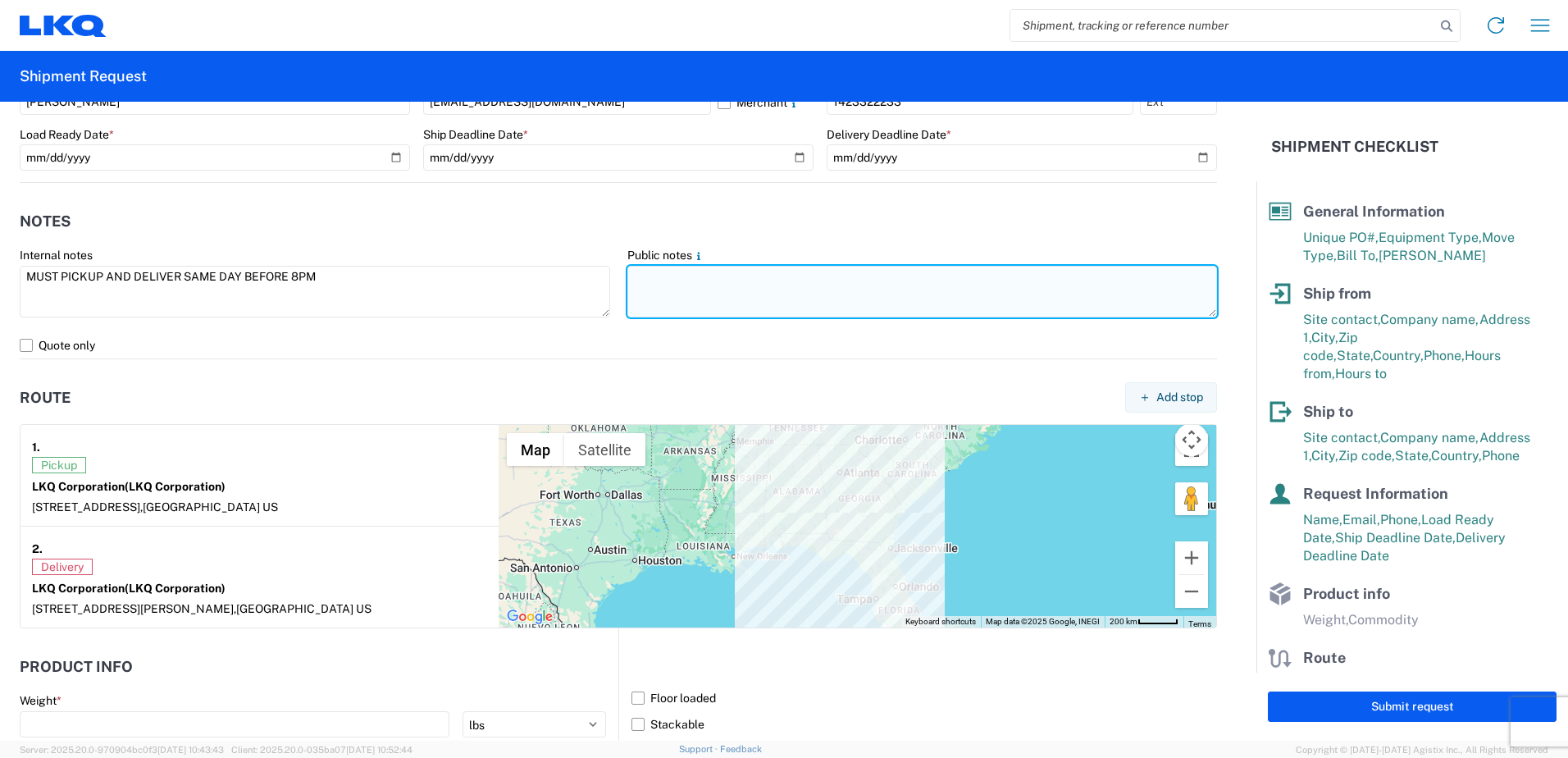
click at [667, 288] on textarea at bounding box center [922, 292] width 591 height 51
paste textarea "MUST PICKUP AND DELIVER SAME DAY BEFORE 8PM"
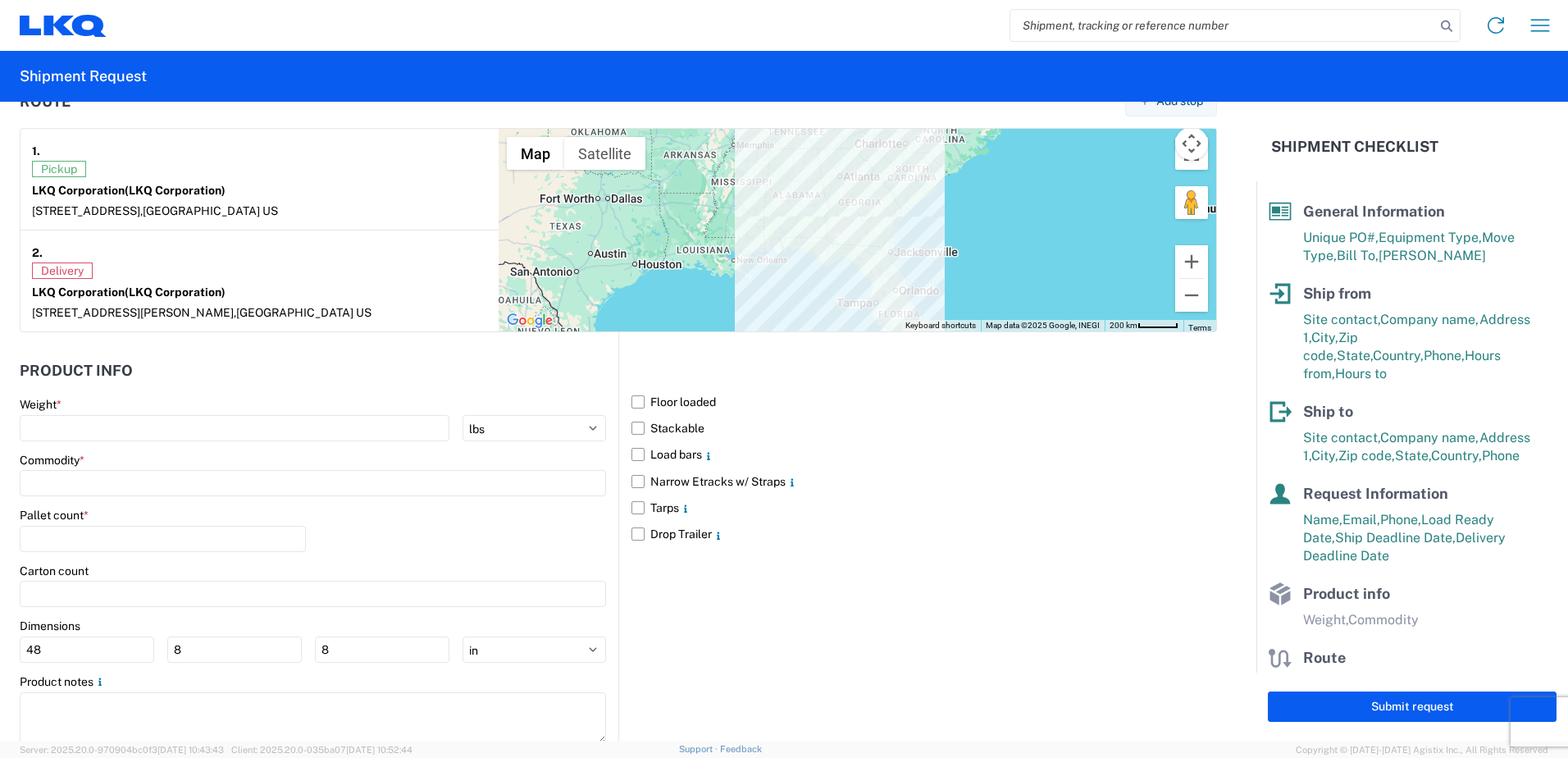
scroll to position [1328, 0]
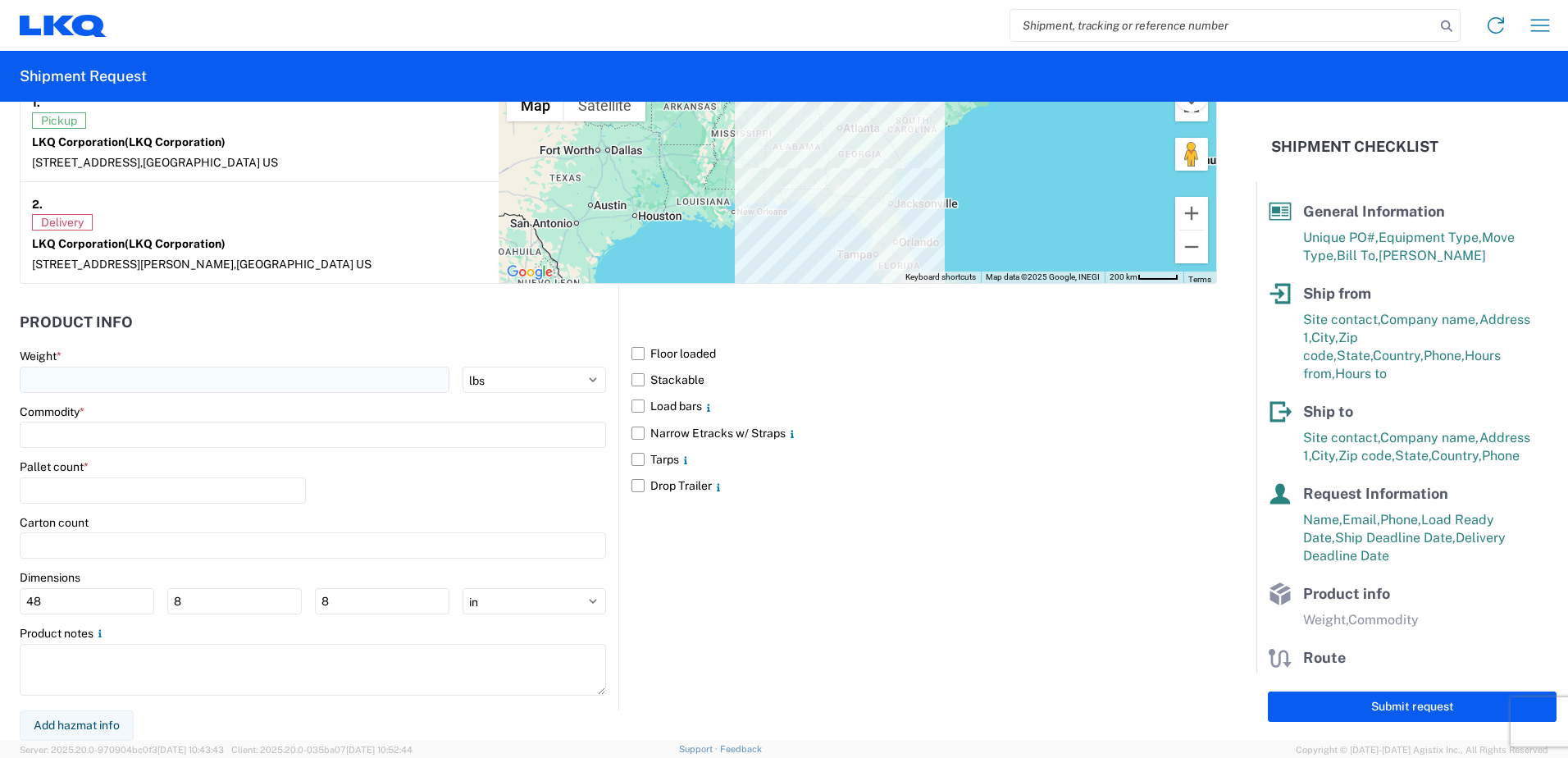
type textarea "MUST PICKUP AND DELIVER SAME DAY BEFORE 8PM"
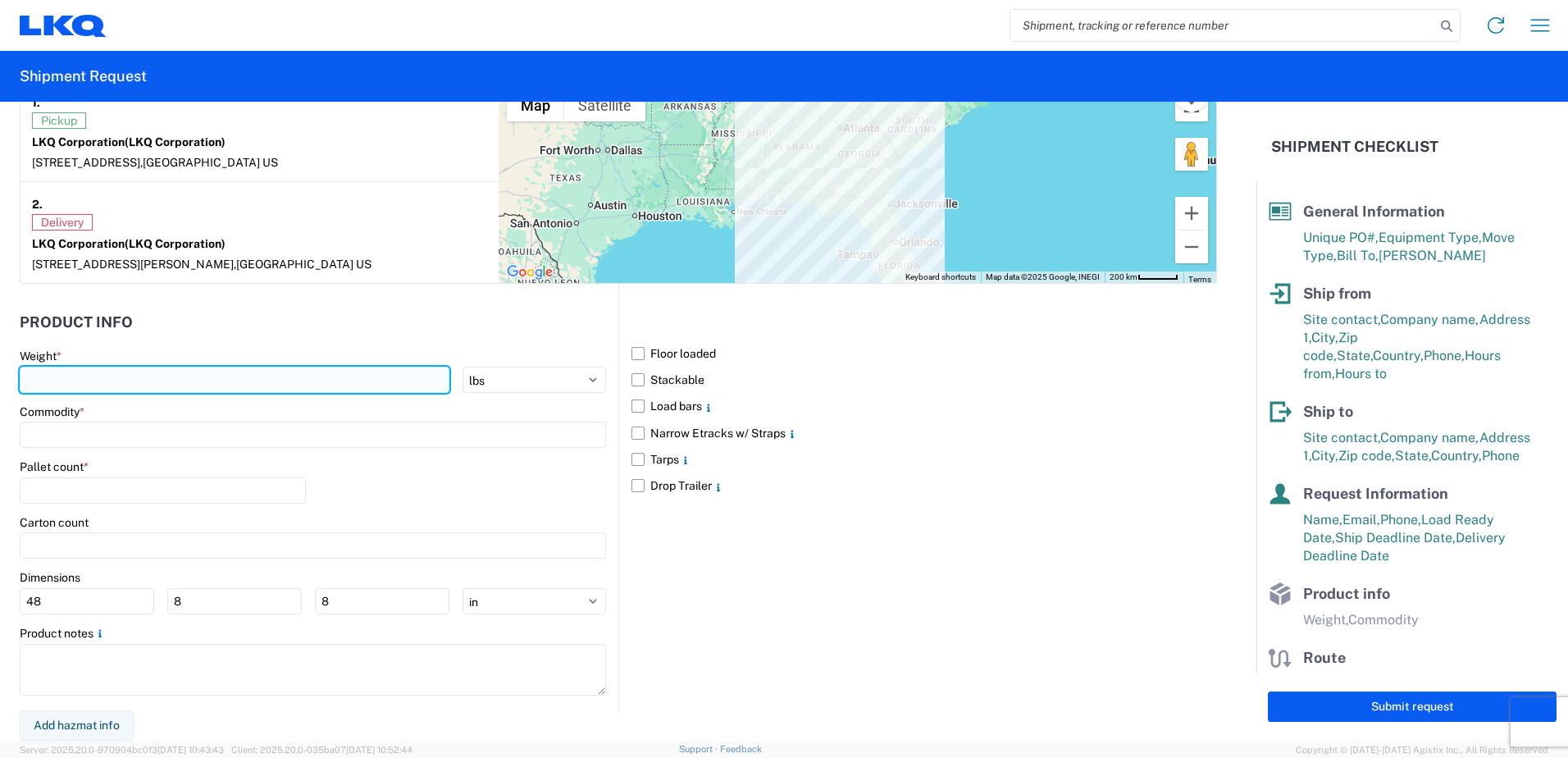
click at [140, 383] on input "number" at bounding box center [235, 380] width 429 height 27
type input "22000"
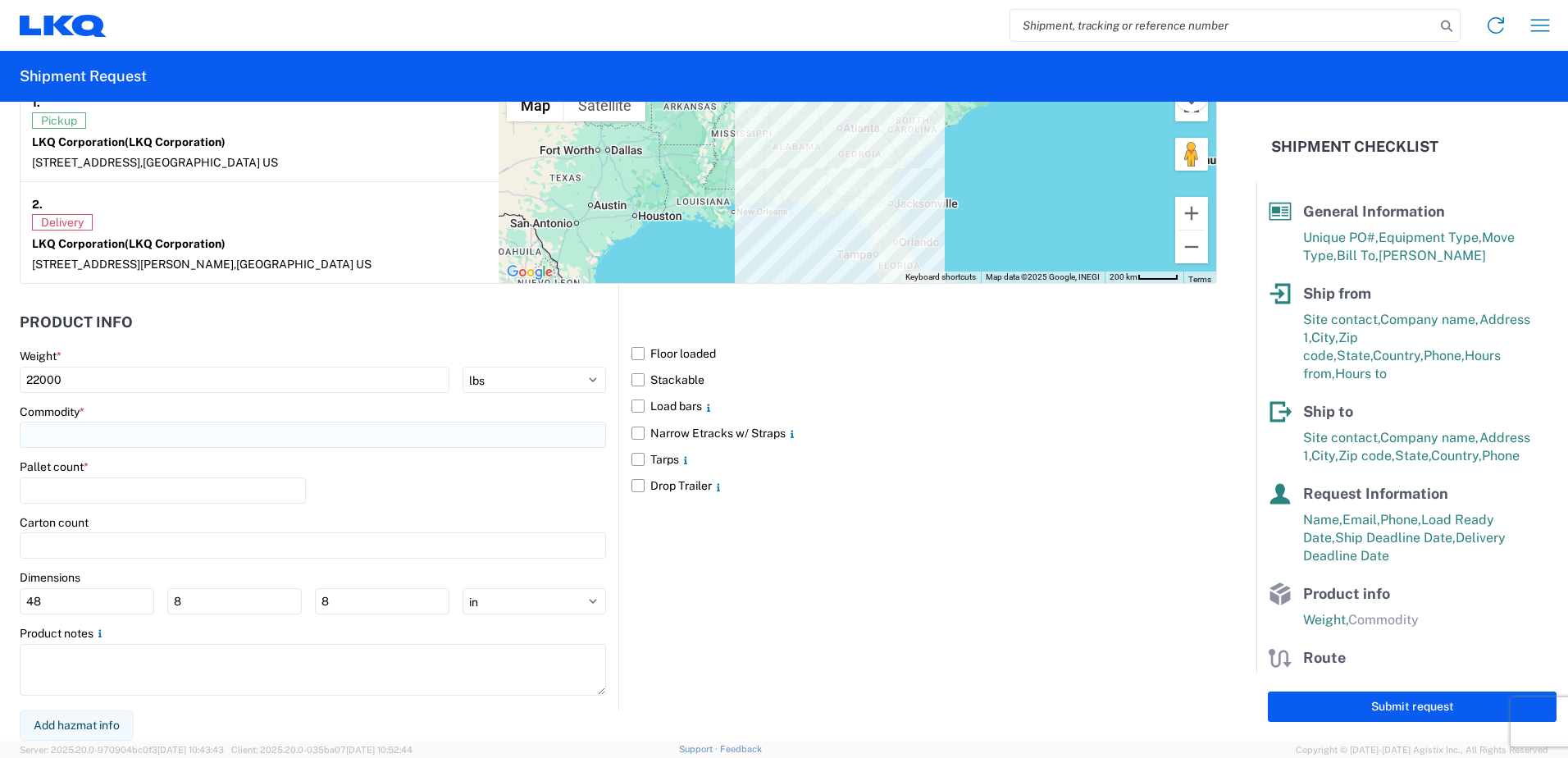
click at [128, 429] on input at bounding box center [312, 435] width 586 height 27
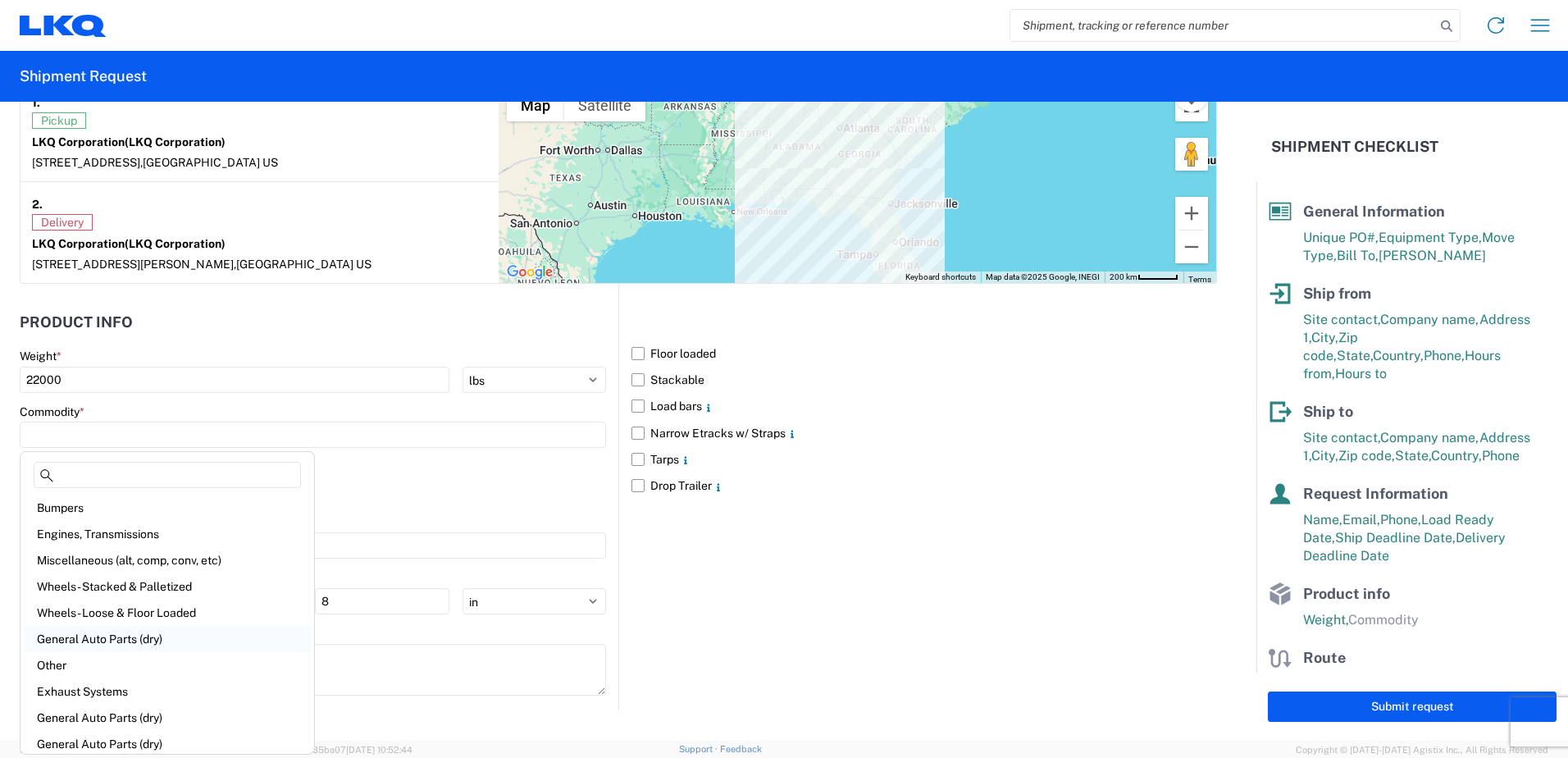
click at [159, 641] on div "General Auto Parts (dry)" at bounding box center [167, 639] width 287 height 27
type input "General Auto Parts (dry)"
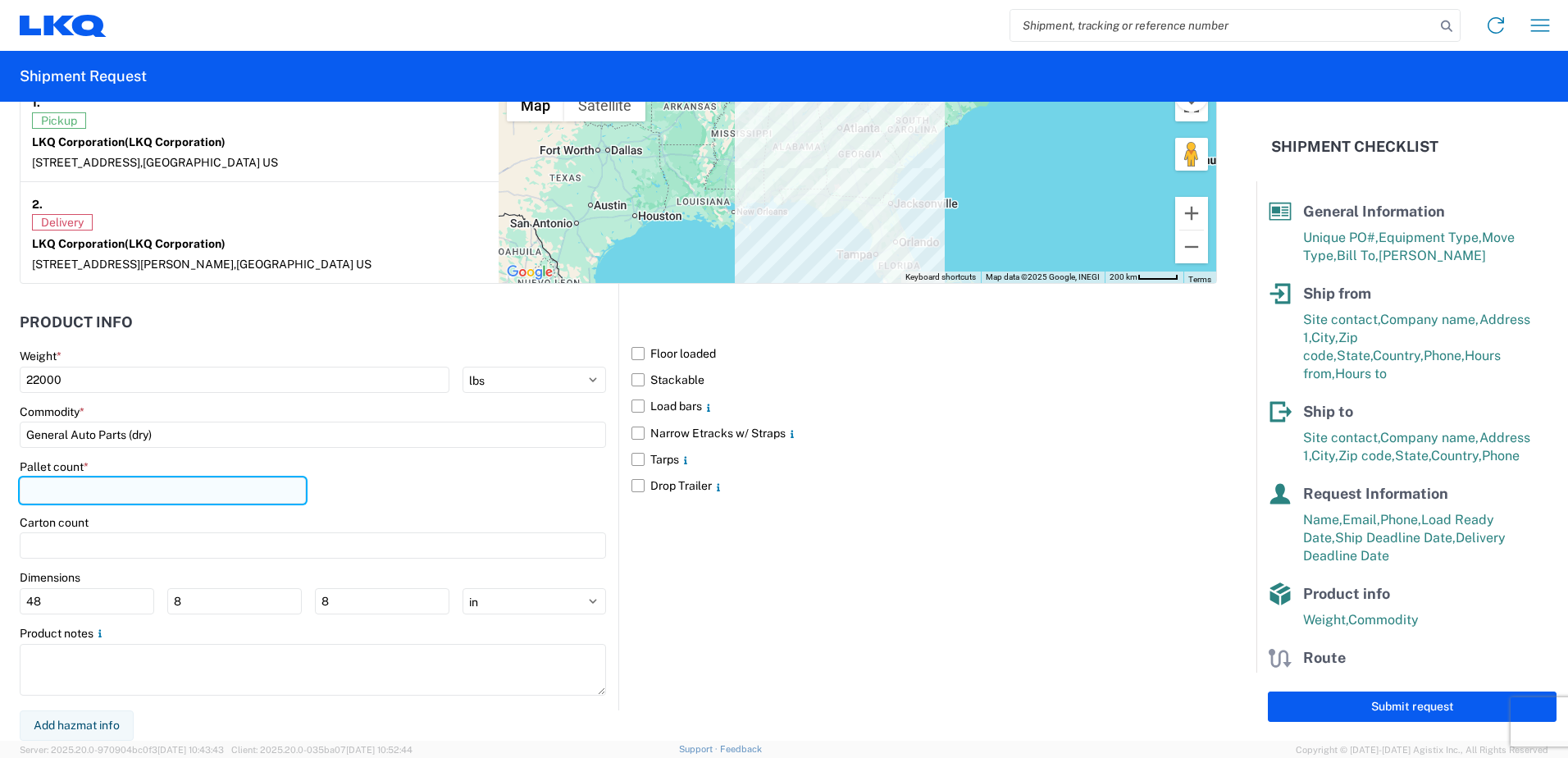
click at [114, 501] on input "number" at bounding box center [162, 490] width 286 height 27
type input "22"
drag, startPoint x: 629, startPoint y: 434, endPoint x: 629, endPoint y: 425, distance: 9.0
click at [632, 431] on label "Narrow Etracks w/ Straps" at bounding box center [924, 433] width 585 height 27
click at [0, 0] on input "Narrow Etracks w/ Straps" at bounding box center [0, 0] width 0 height 0
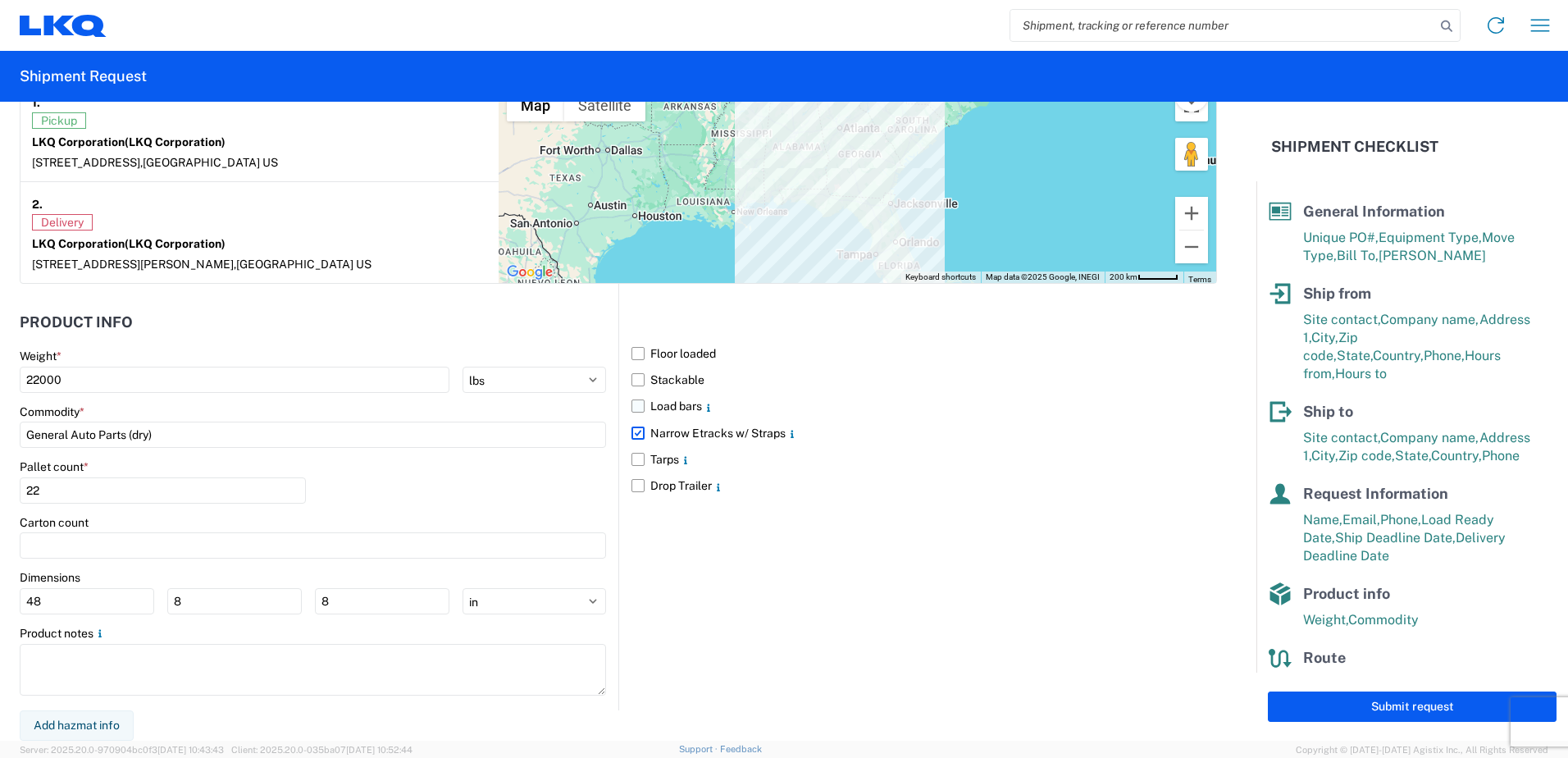
click at [633, 404] on label "Load bars" at bounding box center [924, 406] width 585 height 27
click at [0, 0] on input "Load bars" at bounding box center [0, 0] width 0 height 0
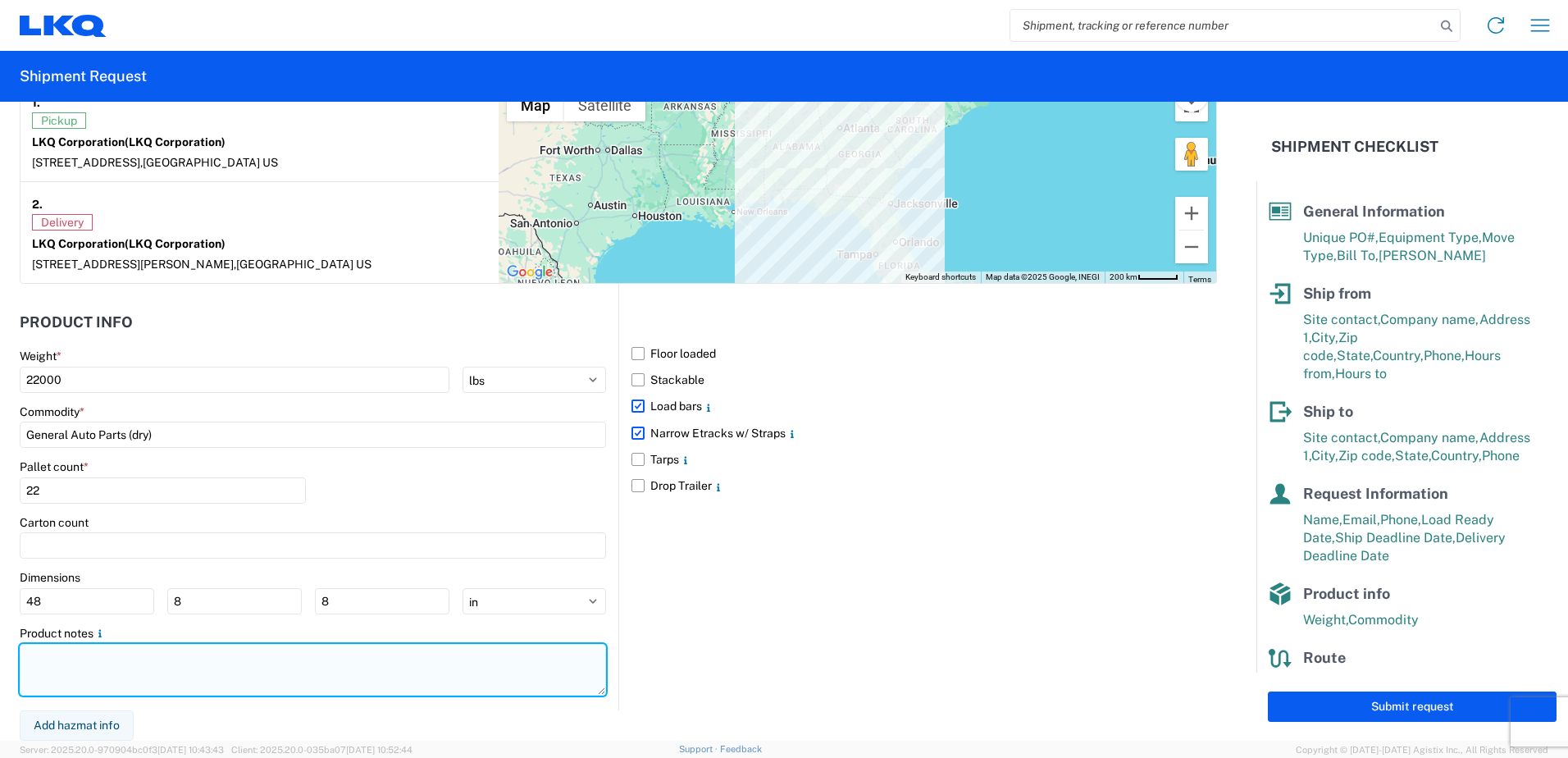
click at [108, 656] on textarea at bounding box center [312, 670] width 586 height 51
paste textarea "MUST PICKUP AND DELIVER SAME DAY BEFORE 8PM"
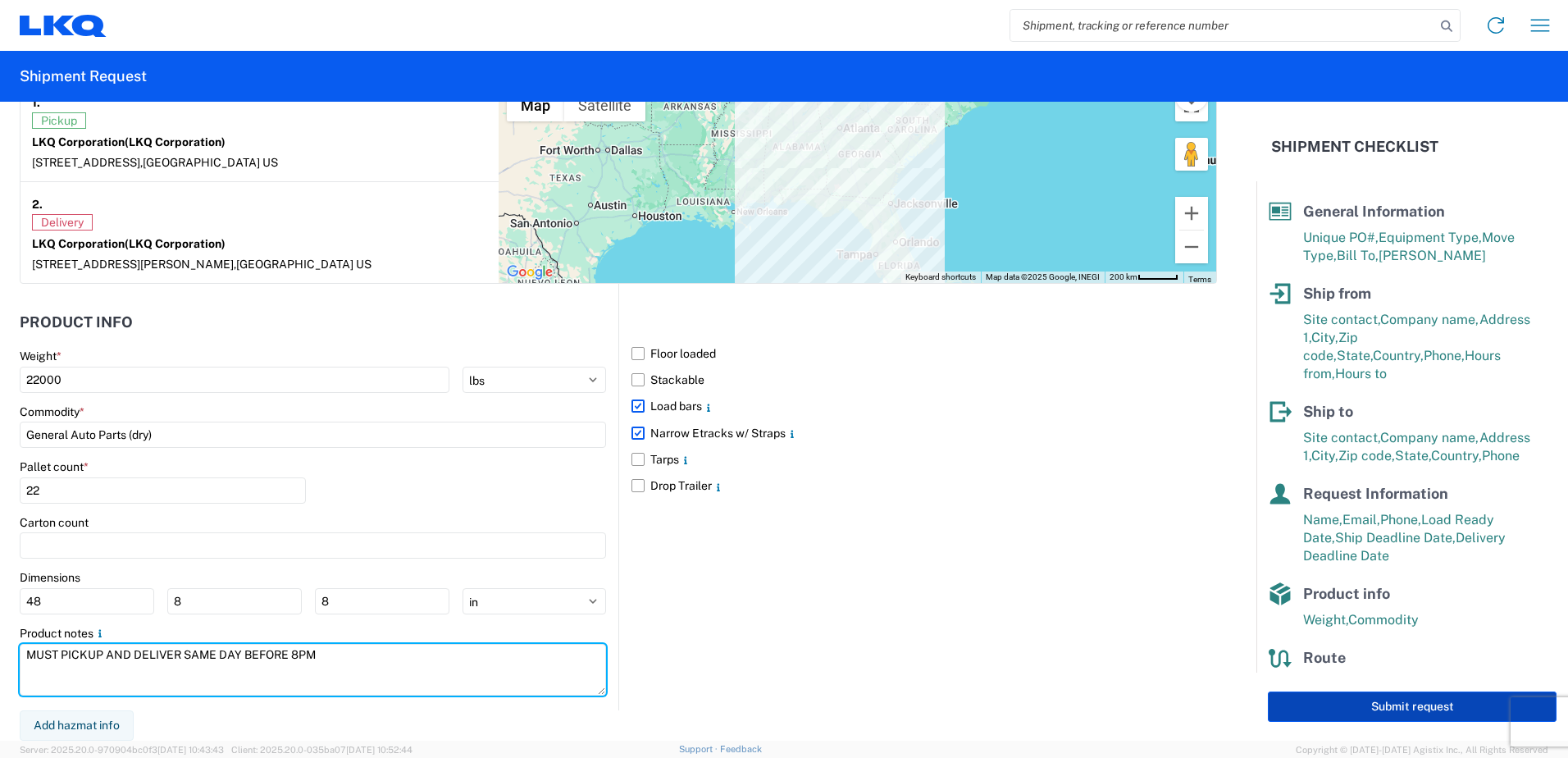
type textarea "MUST PICKUP AND DELIVER SAME DAY BEFORE 8PM"
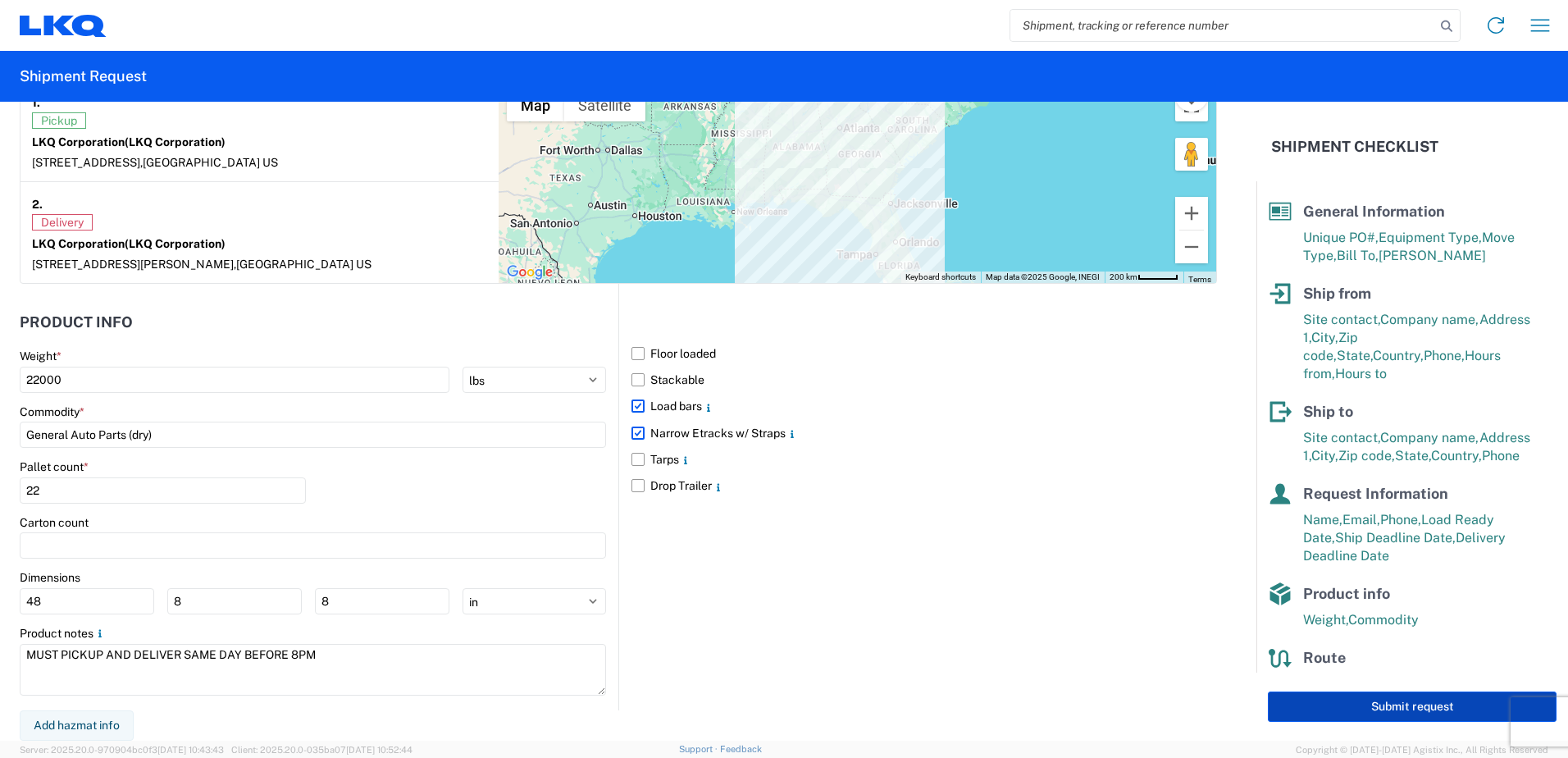
click at [1351, 706] on button "Submit request" at bounding box center [1412, 707] width 289 height 30
select select "US"
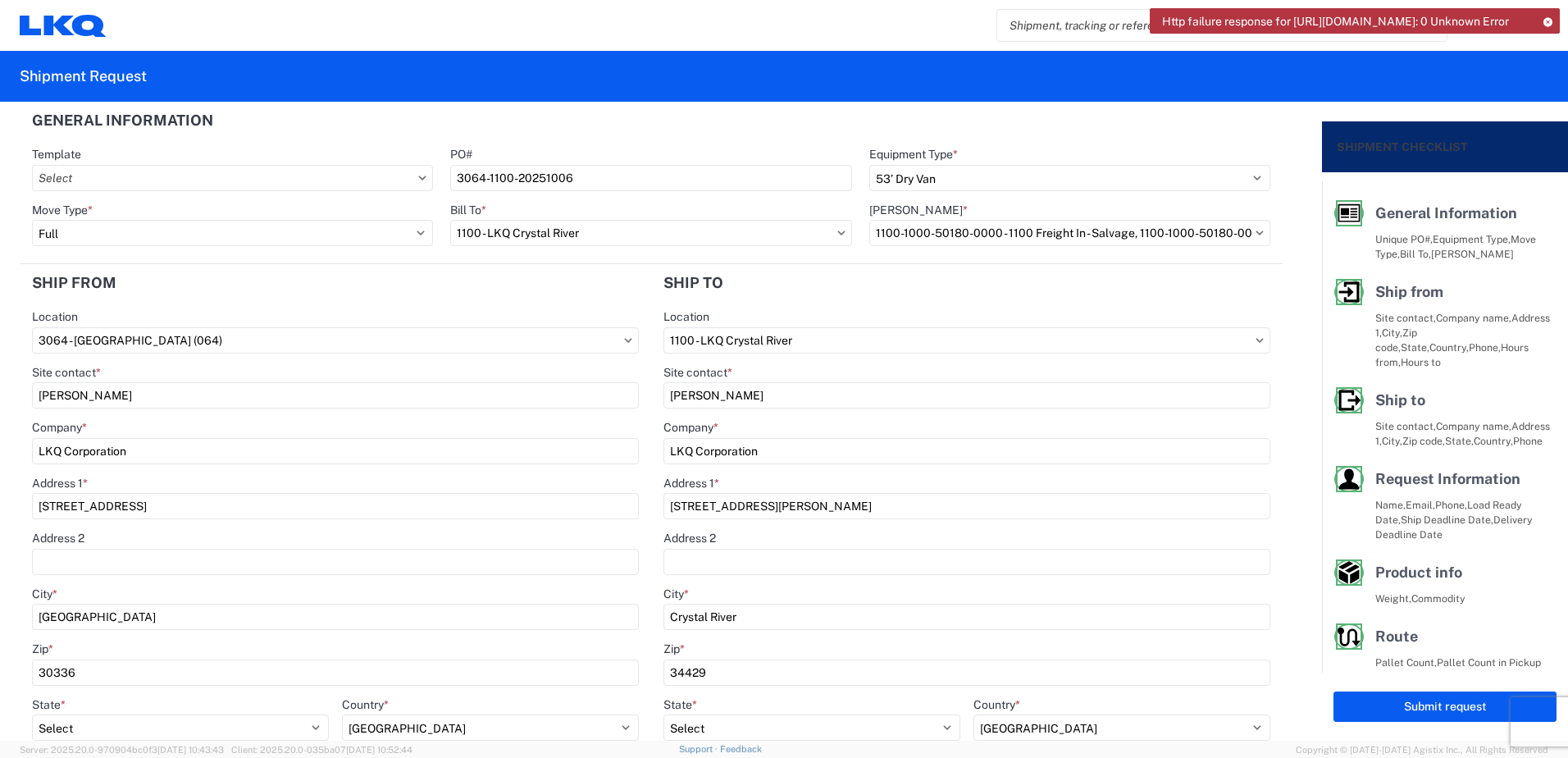
click at [866, 72] on agx-form-header "Shipment Request" at bounding box center [784, 77] width 1568 height 51
click at [1547, 18] on icon at bounding box center [1547, 21] width 11 height 9
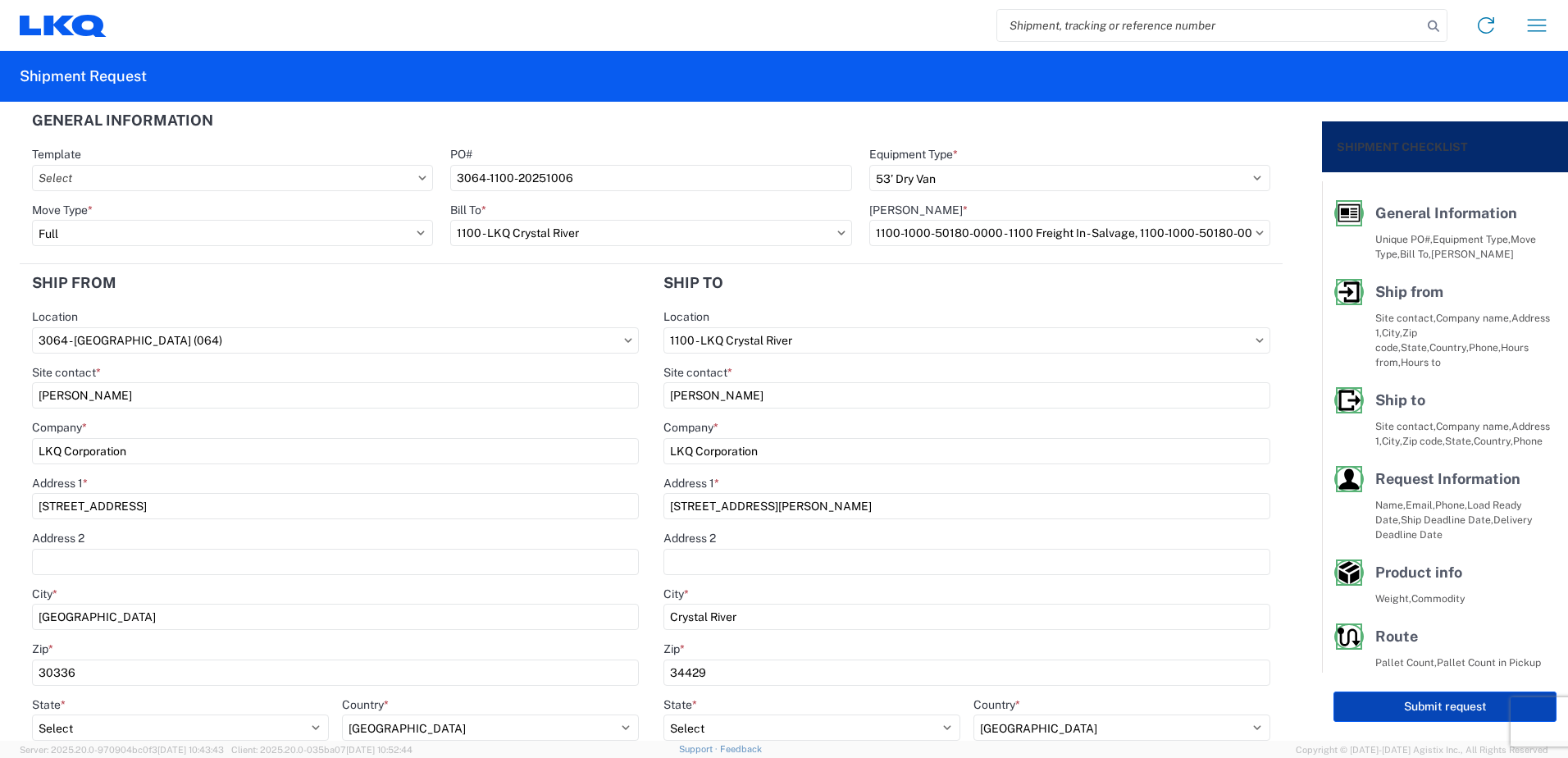
click at [1401, 708] on button "Submit request" at bounding box center [1445, 707] width 223 height 30
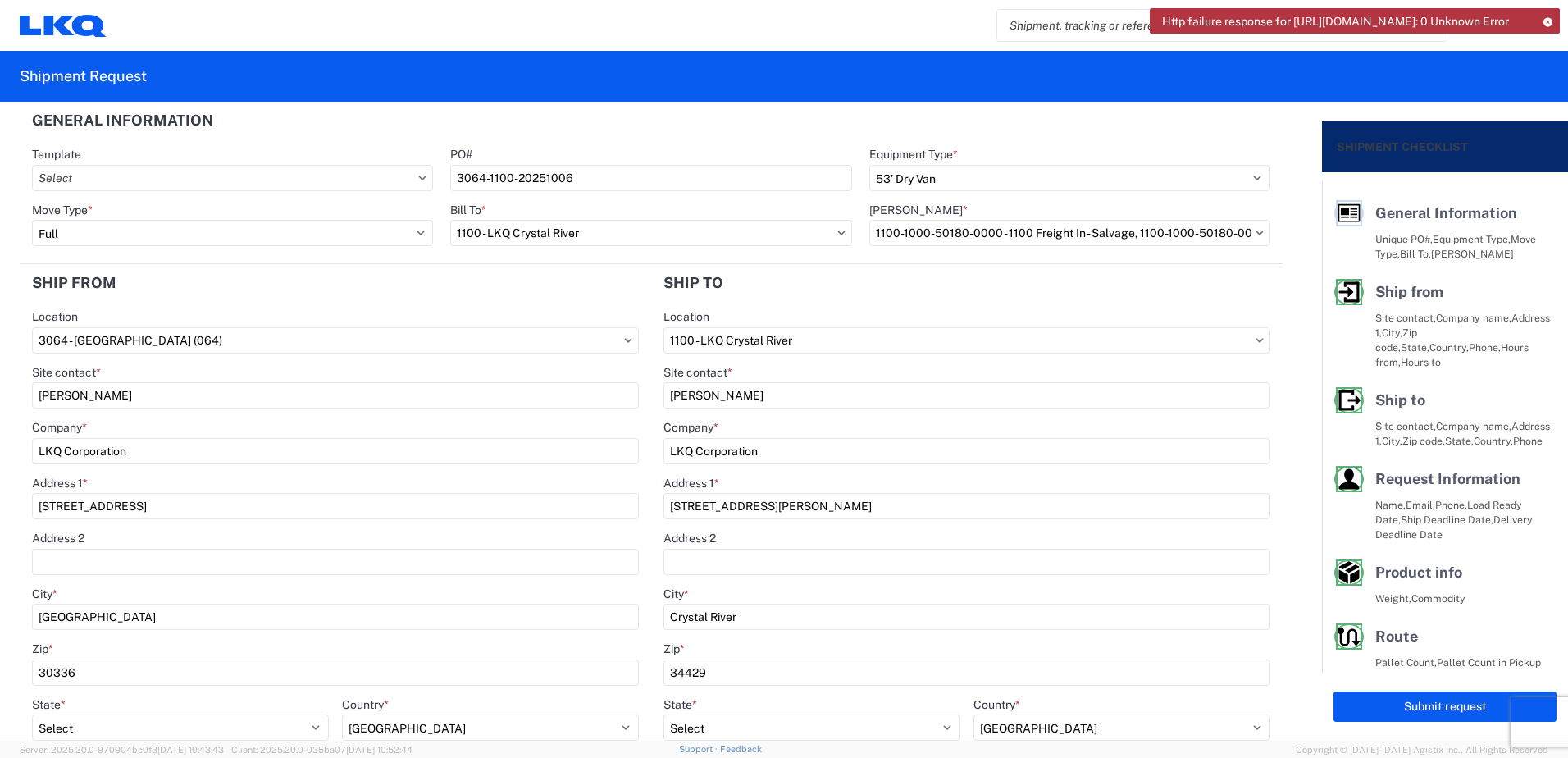
click at [1547, 19] on icon at bounding box center [1547, 21] width 11 height 9
